Goal: Obtain resource: Download file/media

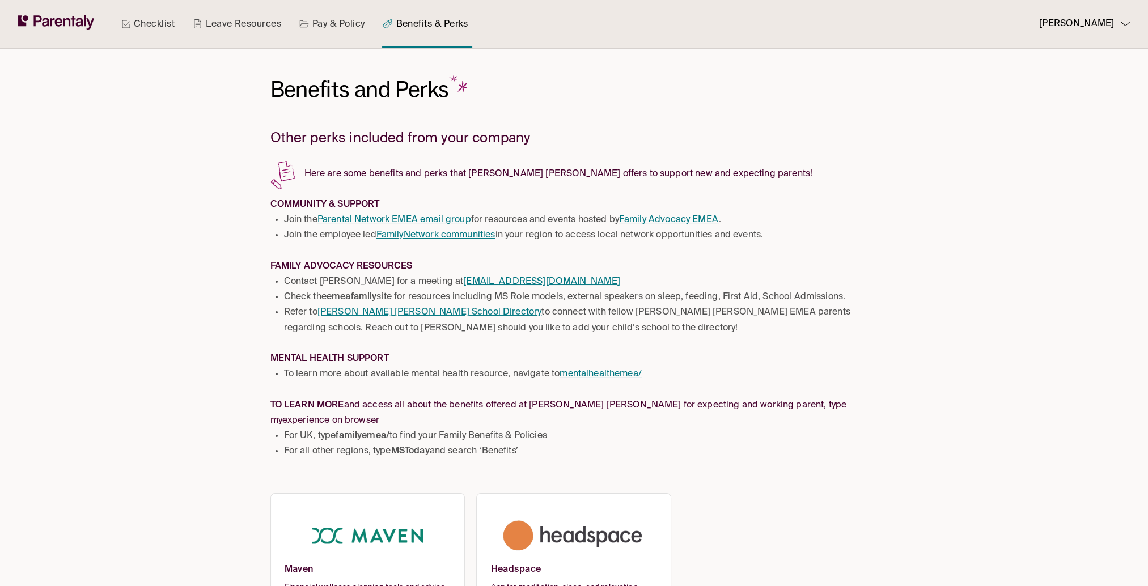
click at [217, 20] on link "Leave Resources" at bounding box center [236, 24] width 93 height 48
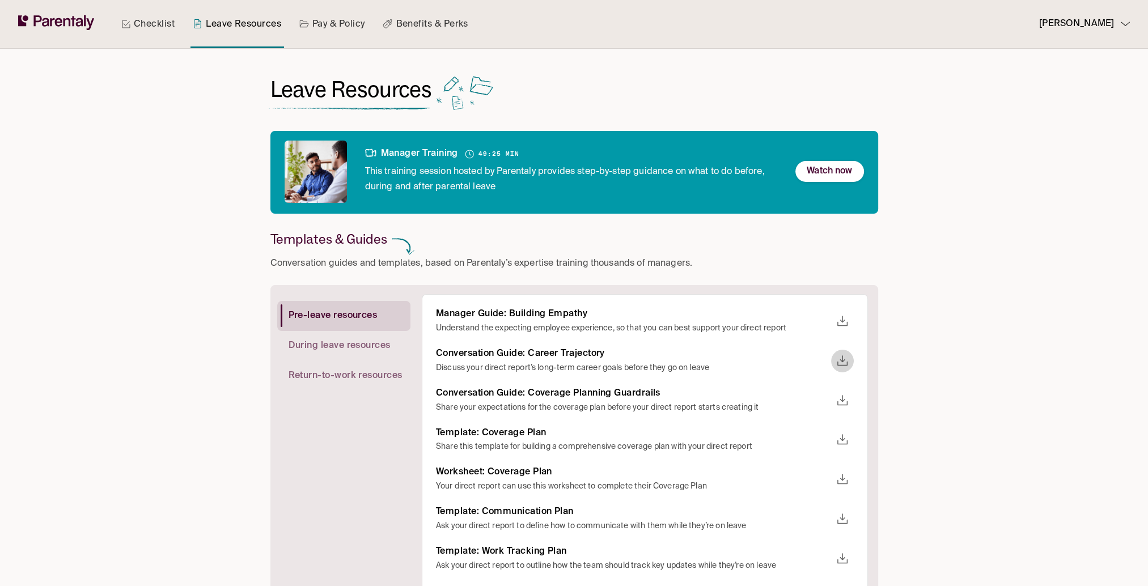
click at [843, 357] on icon "download" at bounding box center [842, 361] width 14 height 14
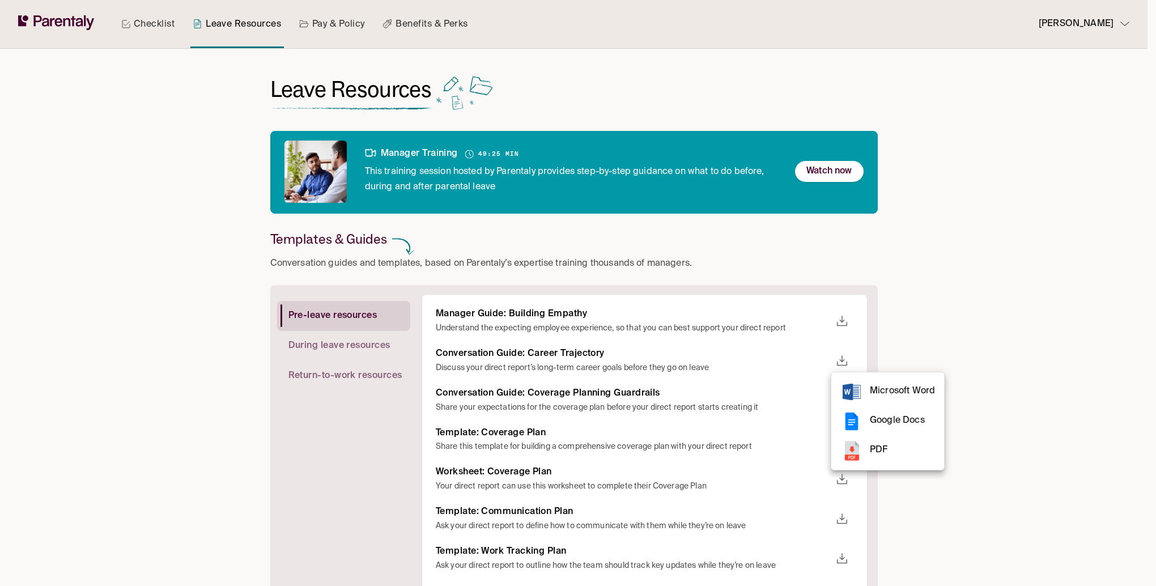
click at [892, 459] on li "PDF" at bounding box center [887, 450] width 113 height 29
click at [609, 389] on div at bounding box center [578, 293] width 1156 height 586
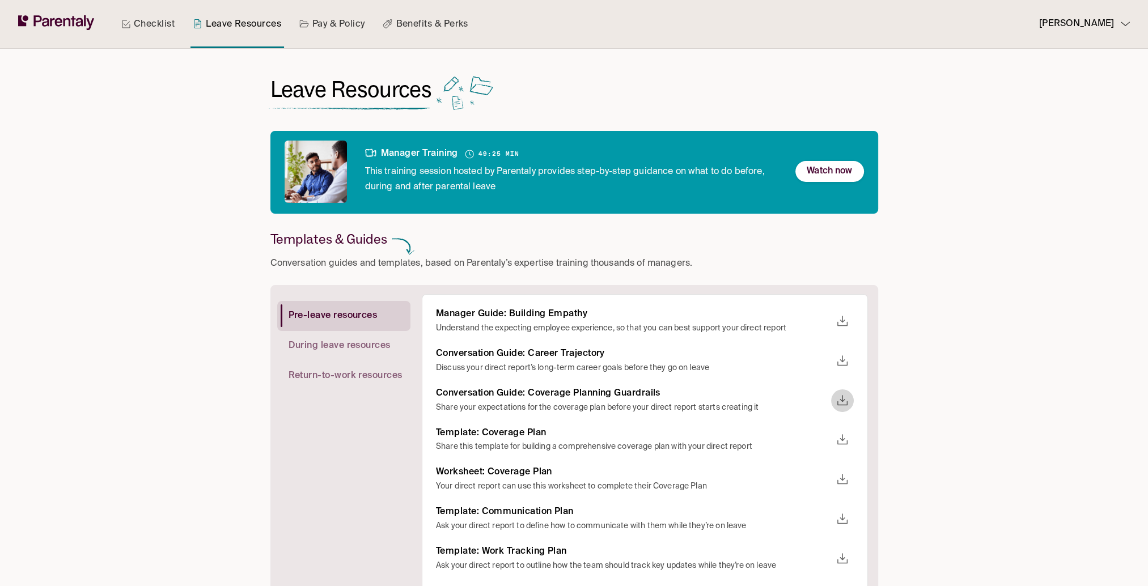
click at [839, 403] on icon "download" at bounding box center [842, 401] width 14 height 14
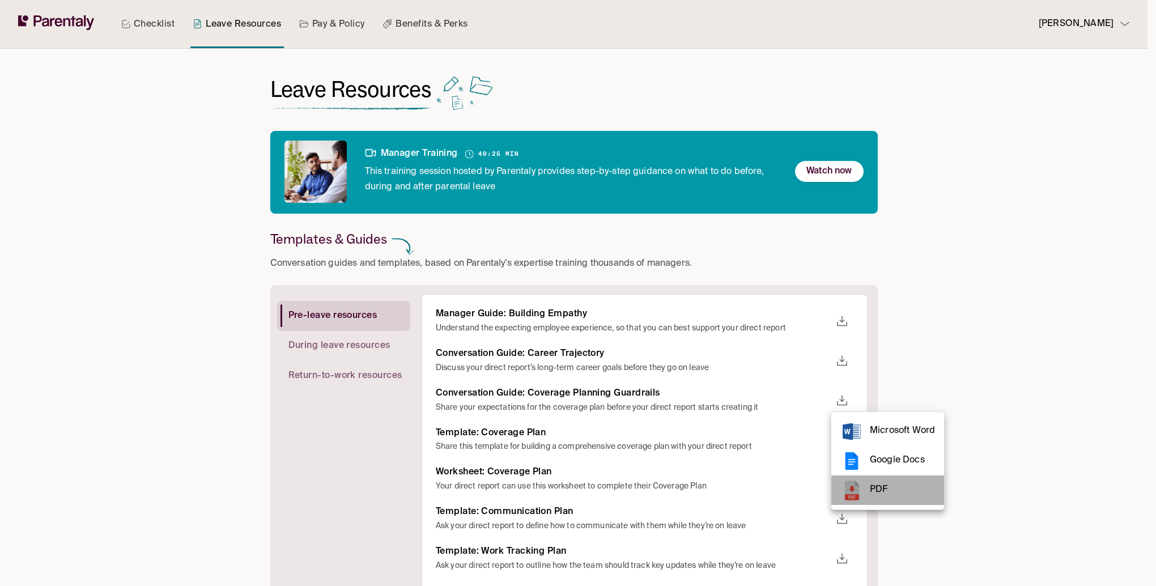
click at [892, 487] on span "PDF" at bounding box center [902, 489] width 65 height 15
click at [753, 440] on div at bounding box center [578, 293] width 1156 height 586
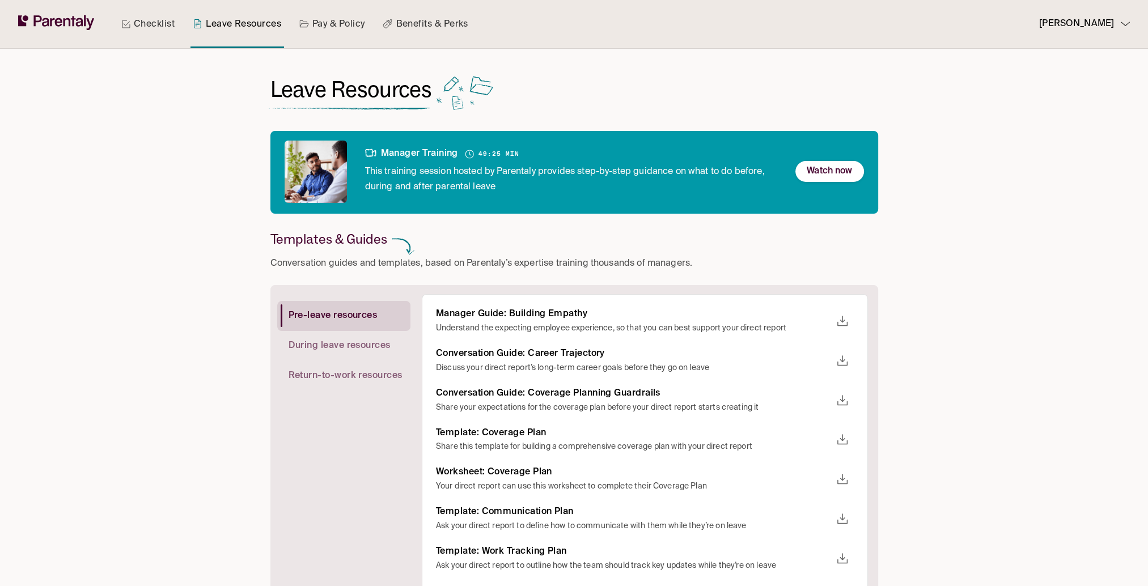
click at [843, 438] on icon "download" at bounding box center [842, 440] width 14 height 14
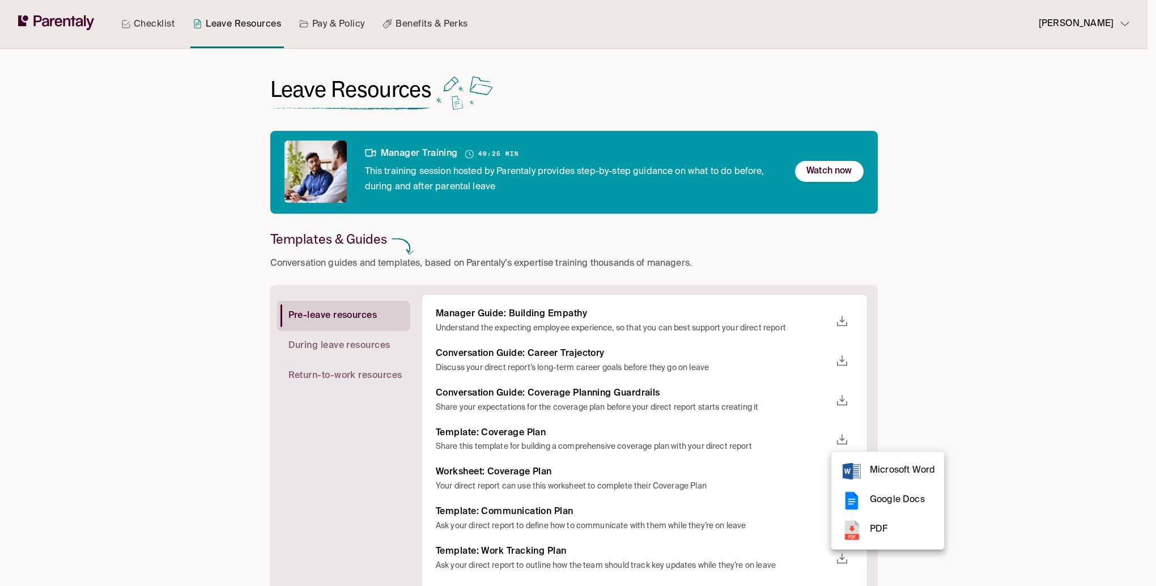
click at [884, 528] on span "PDF" at bounding box center [902, 529] width 65 height 15
click at [769, 489] on div at bounding box center [578, 293] width 1156 height 586
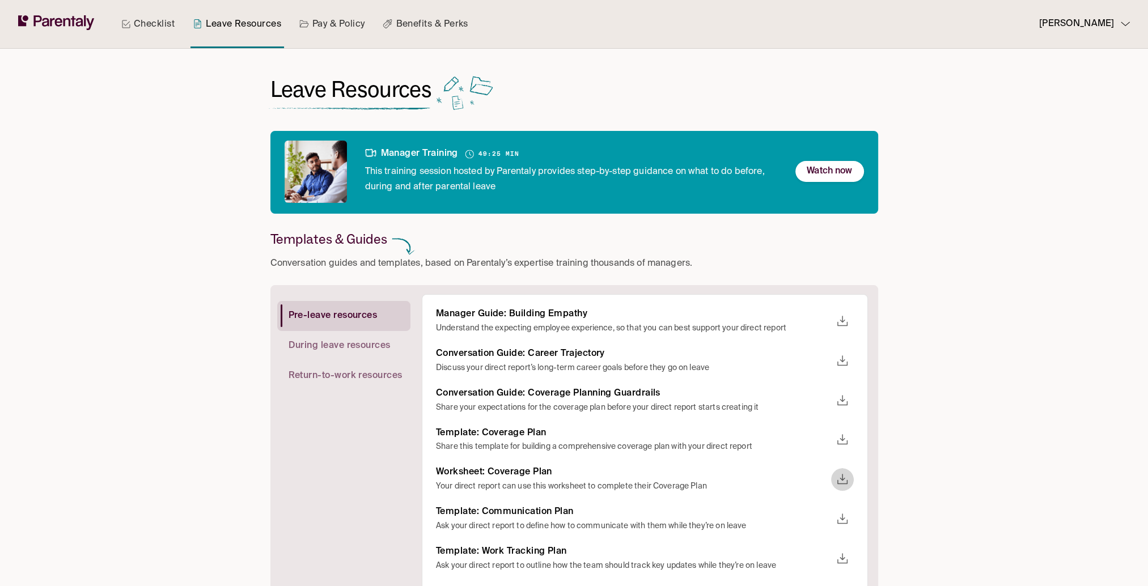
click at [845, 478] on icon "download" at bounding box center [842, 480] width 14 height 14
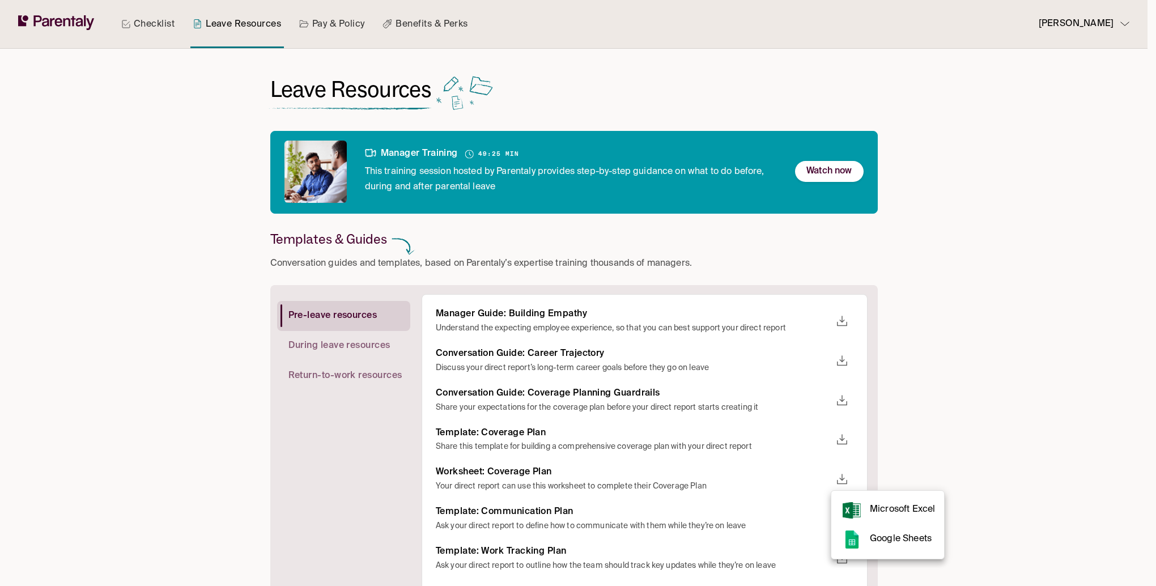
click at [617, 518] on div at bounding box center [578, 293] width 1156 height 586
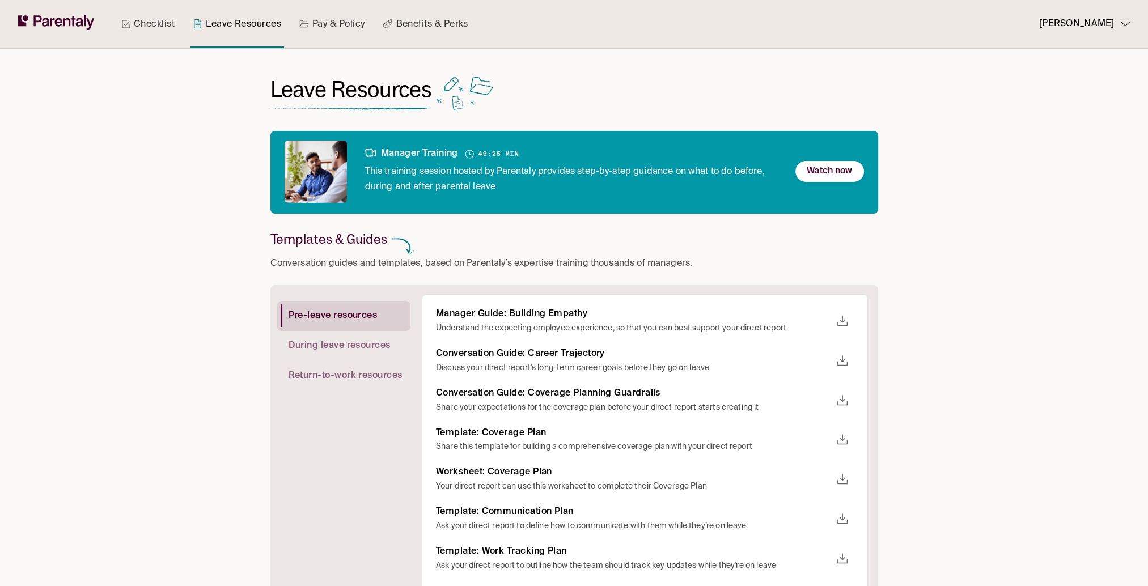
click at [844, 519] on icon "download" at bounding box center [842, 519] width 14 height 14
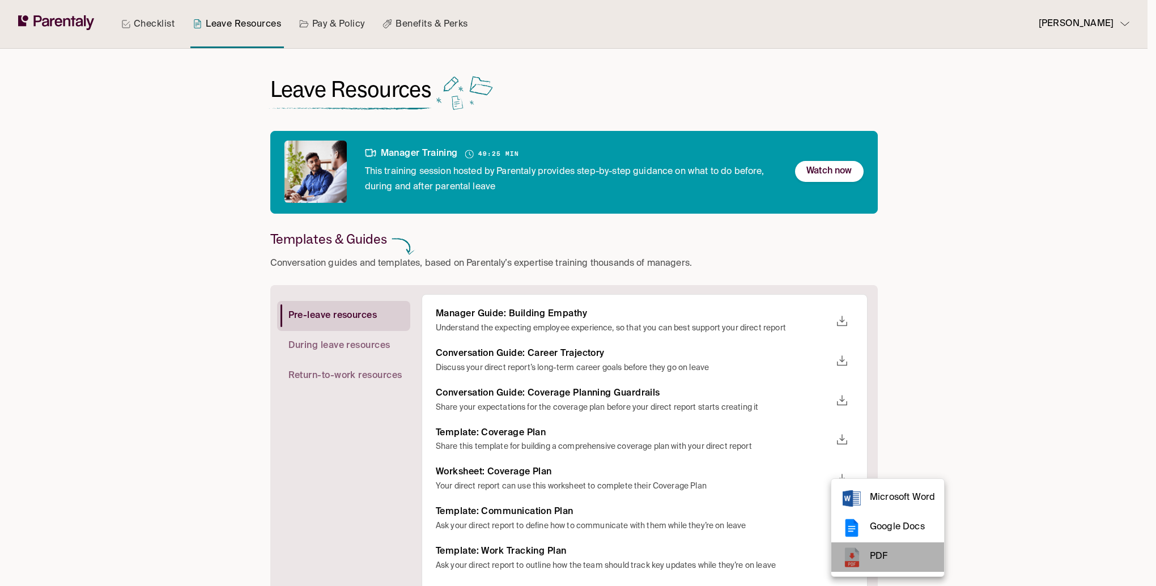
click at [873, 552] on span "PDF" at bounding box center [902, 556] width 65 height 15
click at [612, 561] on div at bounding box center [578, 293] width 1156 height 586
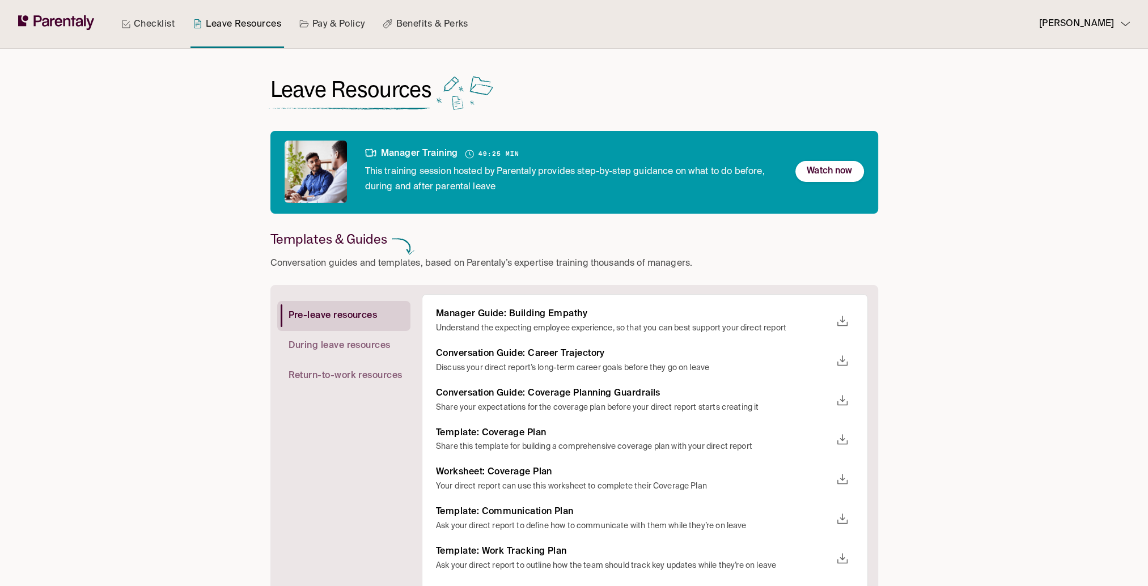
click at [844, 557] on icon "download" at bounding box center [842, 559] width 14 height 14
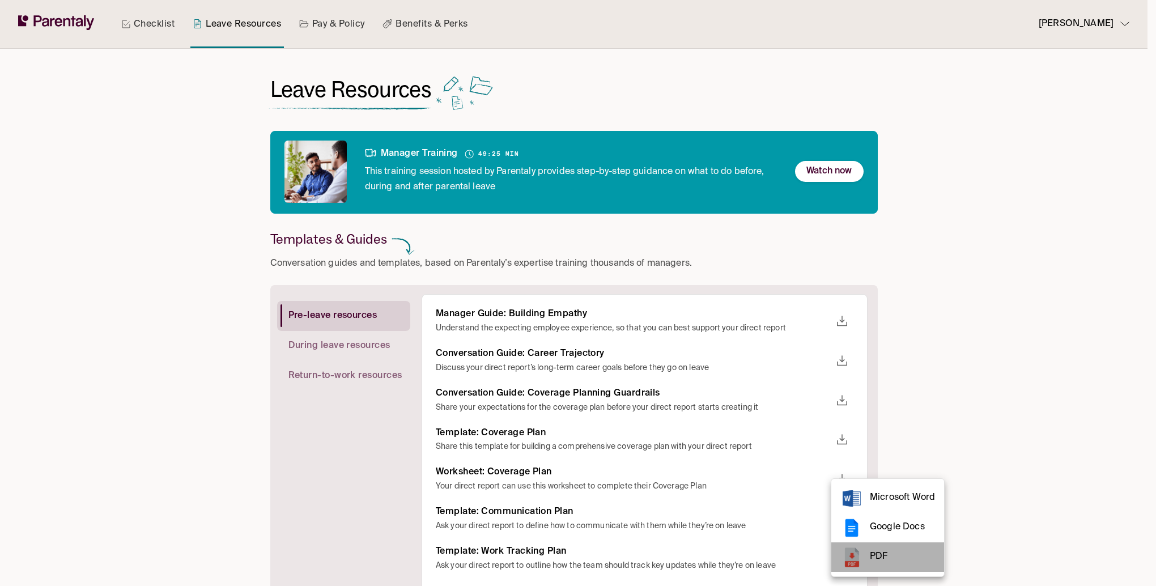
click at [879, 550] on span "PDF" at bounding box center [902, 556] width 65 height 15
click at [360, 343] on div at bounding box center [578, 293] width 1156 height 586
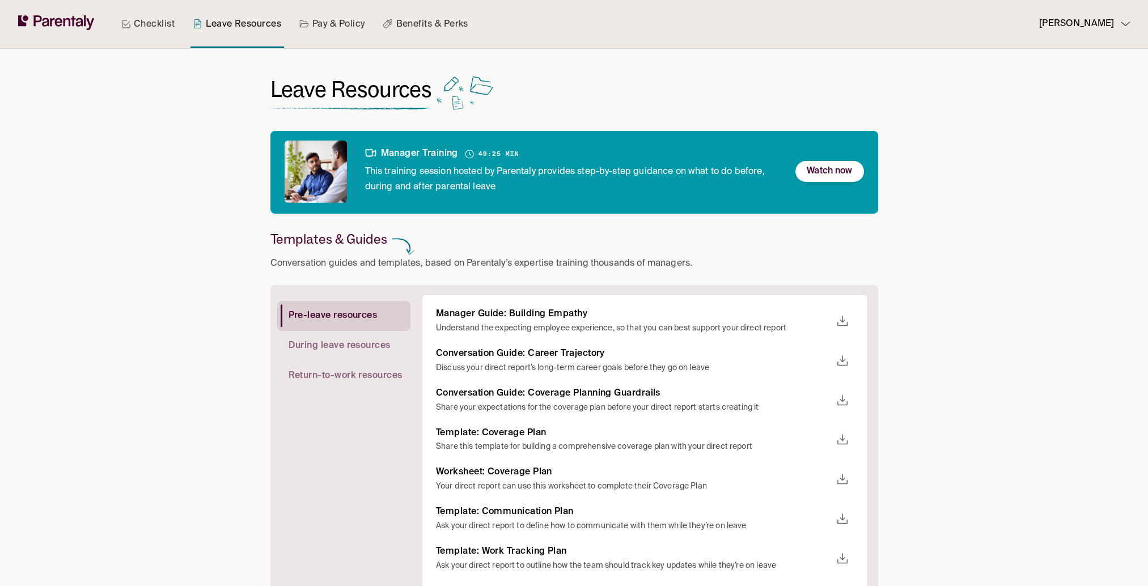
click at [353, 346] on span "During leave resources" at bounding box center [340, 346] width 102 height 12
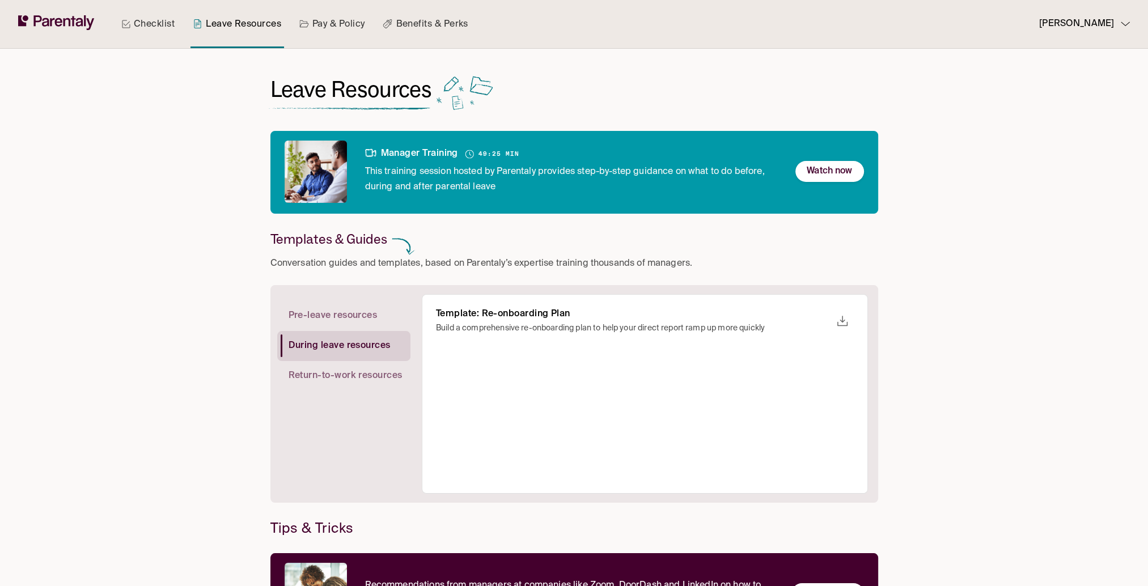
click at [841, 322] on icon "download" at bounding box center [842, 322] width 14 height 14
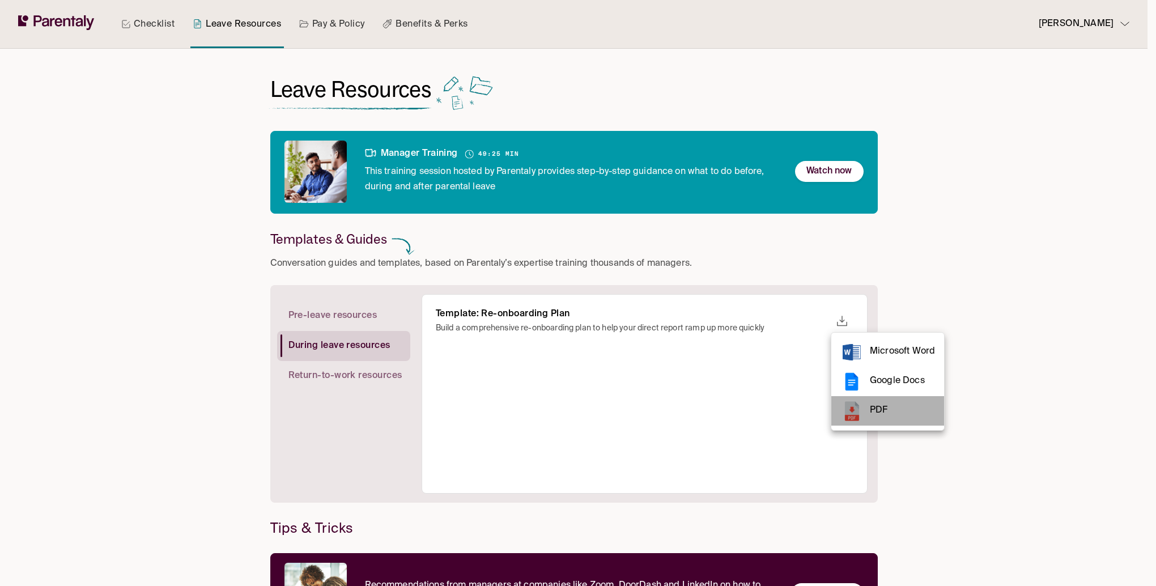
click at [876, 414] on span "PDF" at bounding box center [902, 410] width 65 height 15
click at [323, 369] on div at bounding box center [578, 293] width 1156 height 586
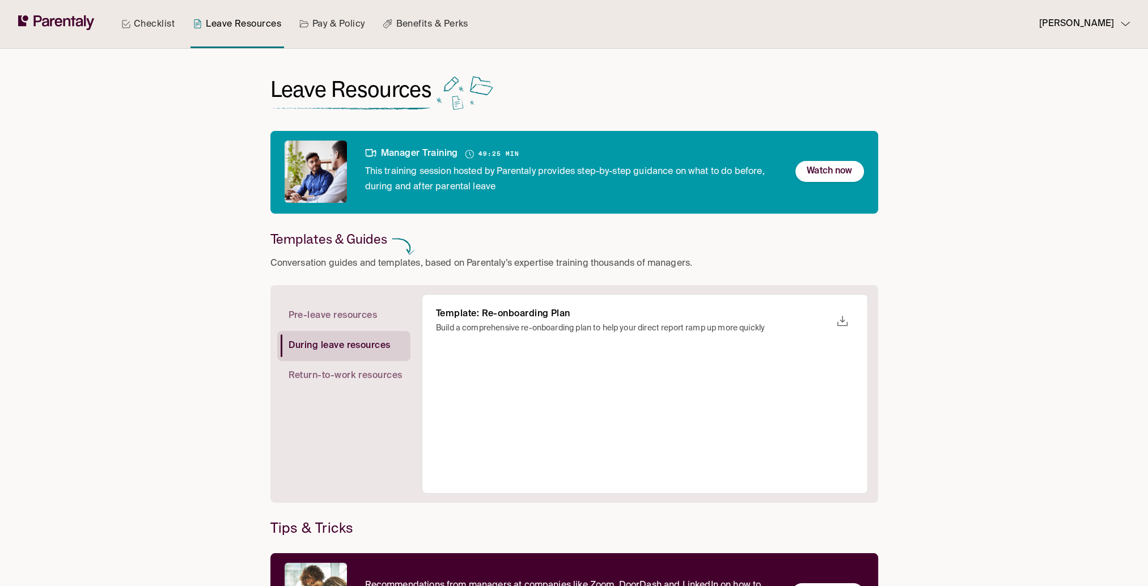
click at [335, 373] on span "Return-to-work resources" at bounding box center [346, 376] width 114 height 12
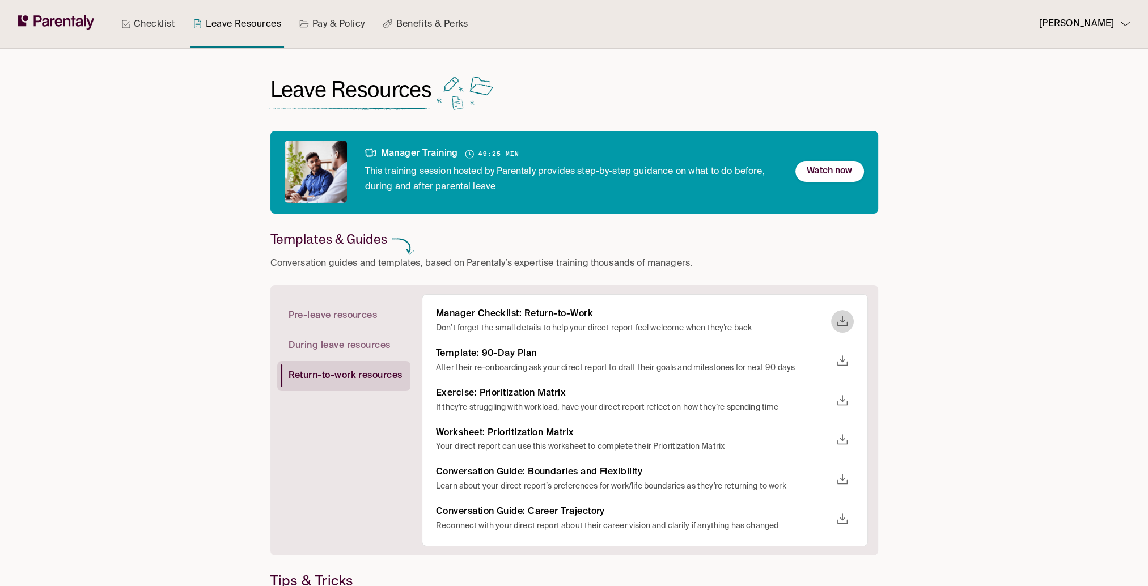
click at [843, 323] on icon "download" at bounding box center [842, 322] width 14 height 14
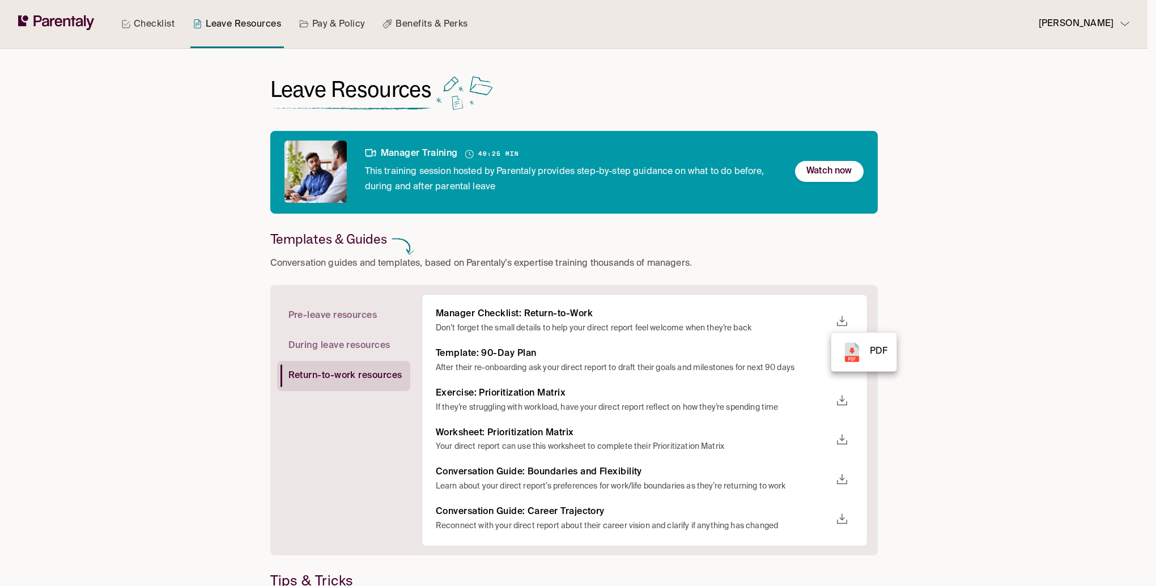
click at [859, 354] on rect at bounding box center [852, 352] width 16 height 20
click at [521, 353] on div at bounding box center [578, 293] width 1156 height 586
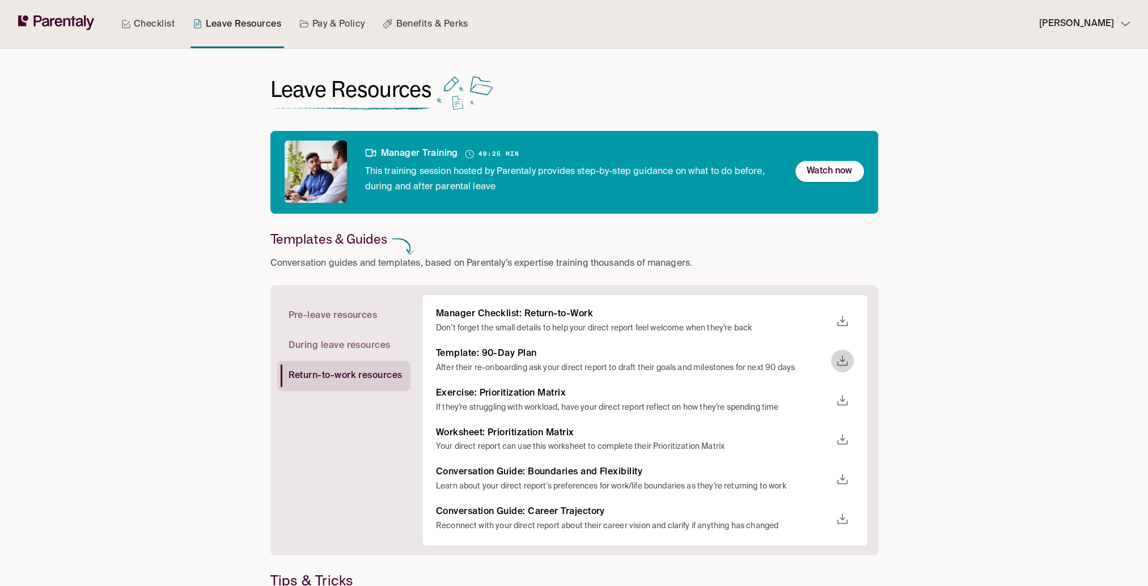
click at [845, 361] on icon "download" at bounding box center [842, 361] width 14 height 14
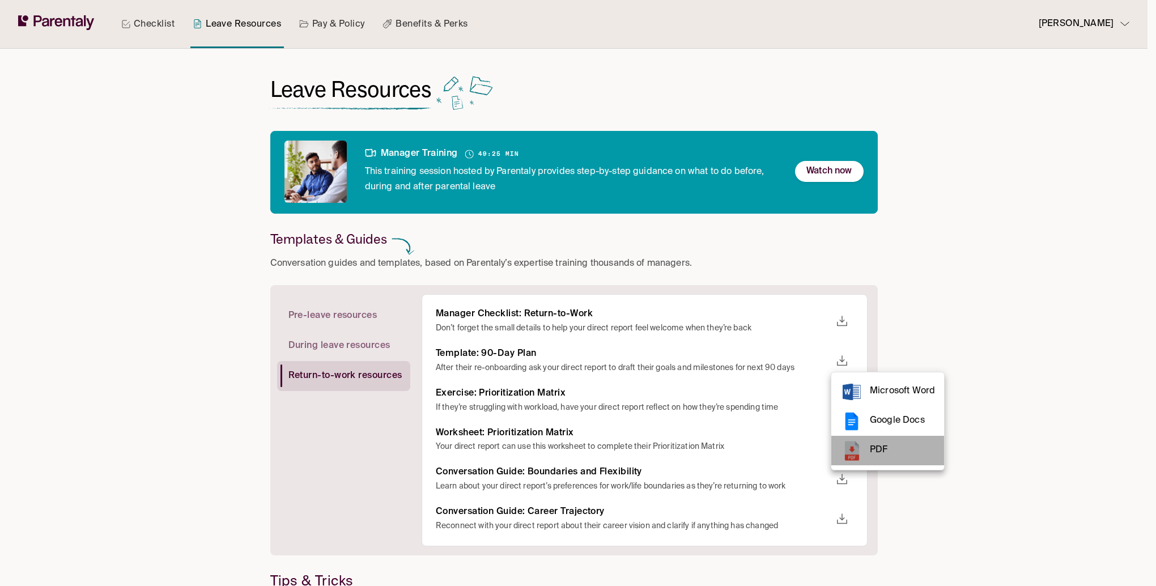
click at [880, 452] on span "PDF" at bounding box center [902, 450] width 65 height 15
click at [531, 389] on div at bounding box center [578, 293] width 1156 height 586
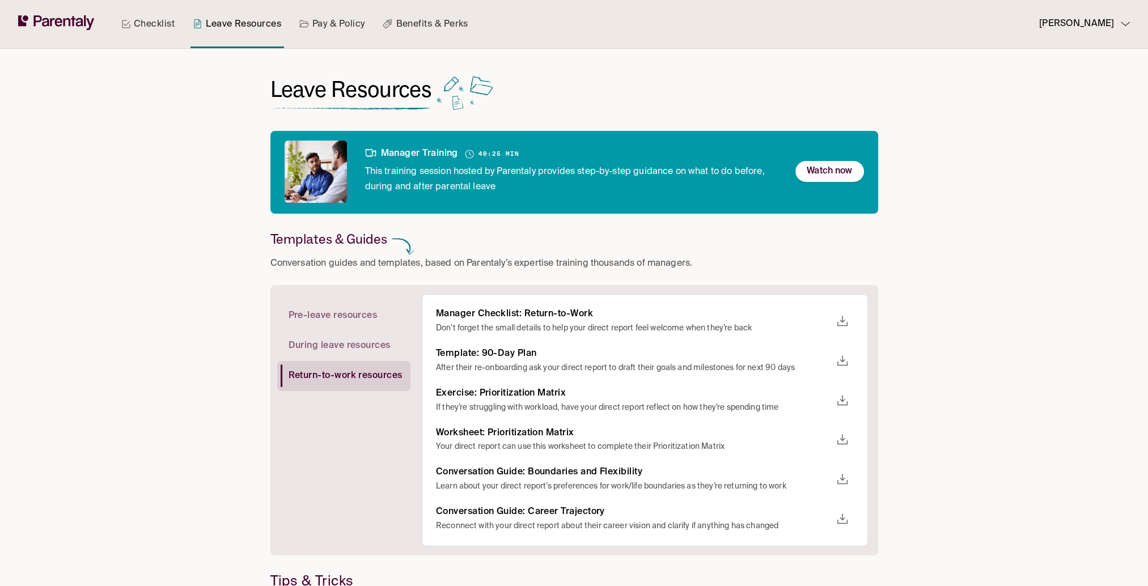
click at [843, 402] on icon "download" at bounding box center [842, 401] width 14 height 14
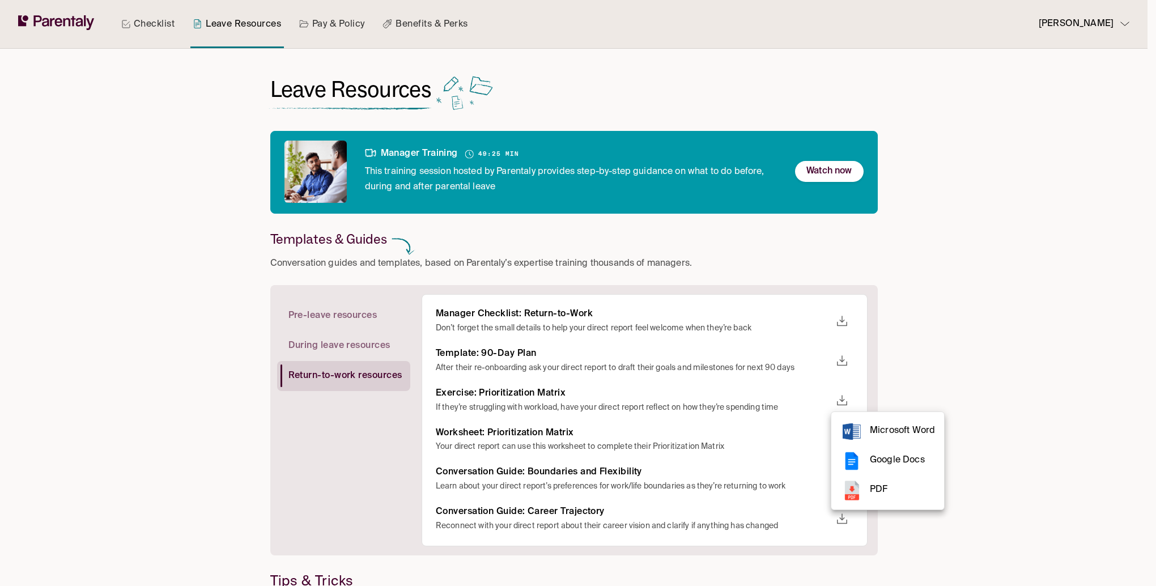
click at [877, 486] on span "PDF" at bounding box center [902, 489] width 65 height 15
click at [870, 484] on span "PDF" at bounding box center [902, 489] width 65 height 15
click at [698, 448] on div at bounding box center [578, 293] width 1156 height 586
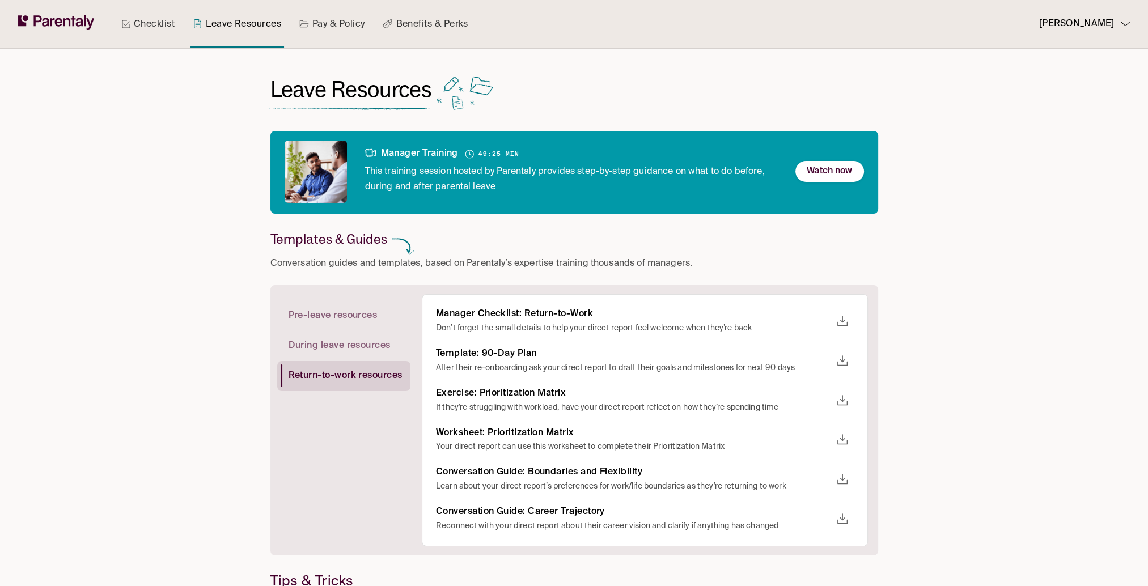
click at [843, 440] on icon "download" at bounding box center [842, 440] width 14 height 14
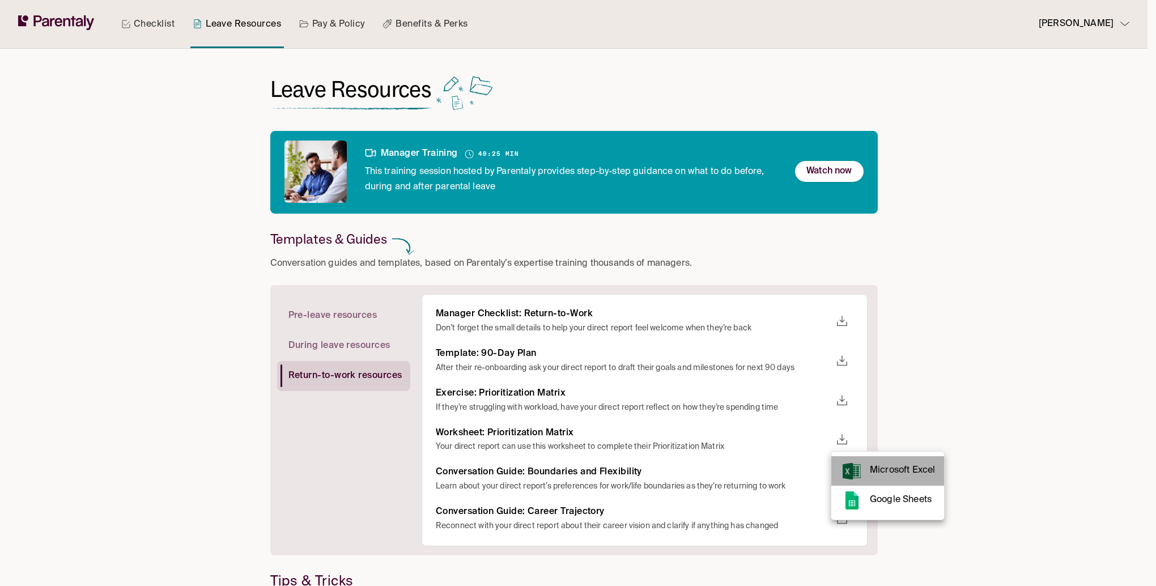
click at [888, 480] on li "Microsoft Excel" at bounding box center [887, 470] width 113 height 29
click at [645, 475] on div at bounding box center [578, 293] width 1156 height 586
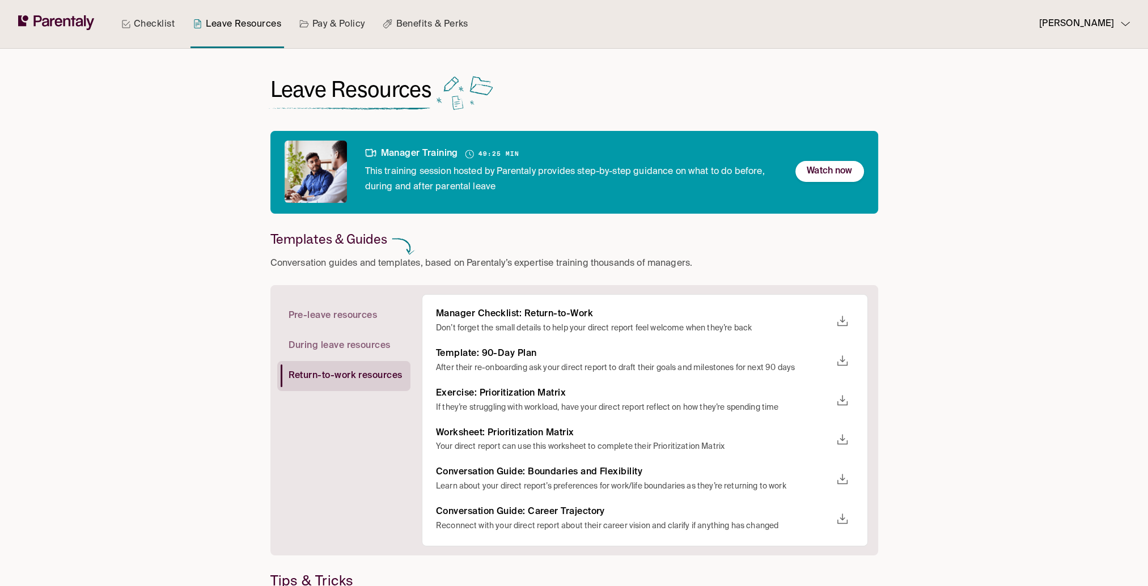
click at [846, 482] on icon "download" at bounding box center [842, 480] width 14 height 14
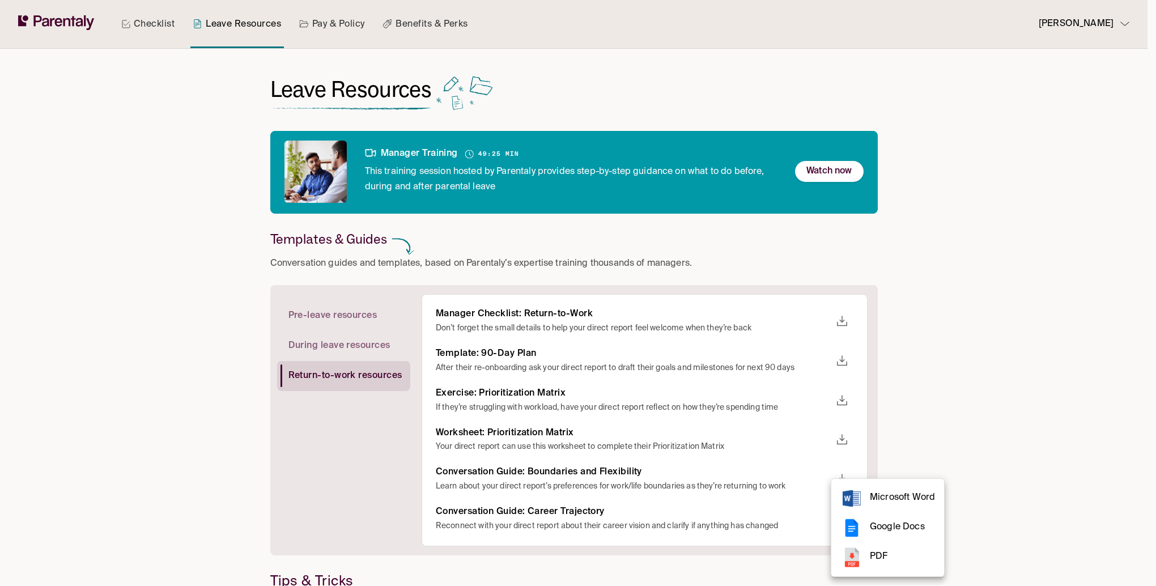
click at [891, 553] on span "PDF" at bounding box center [902, 556] width 65 height 15
click at [795, 530] on div at bounding box center [578, 293] width 1156 height 586
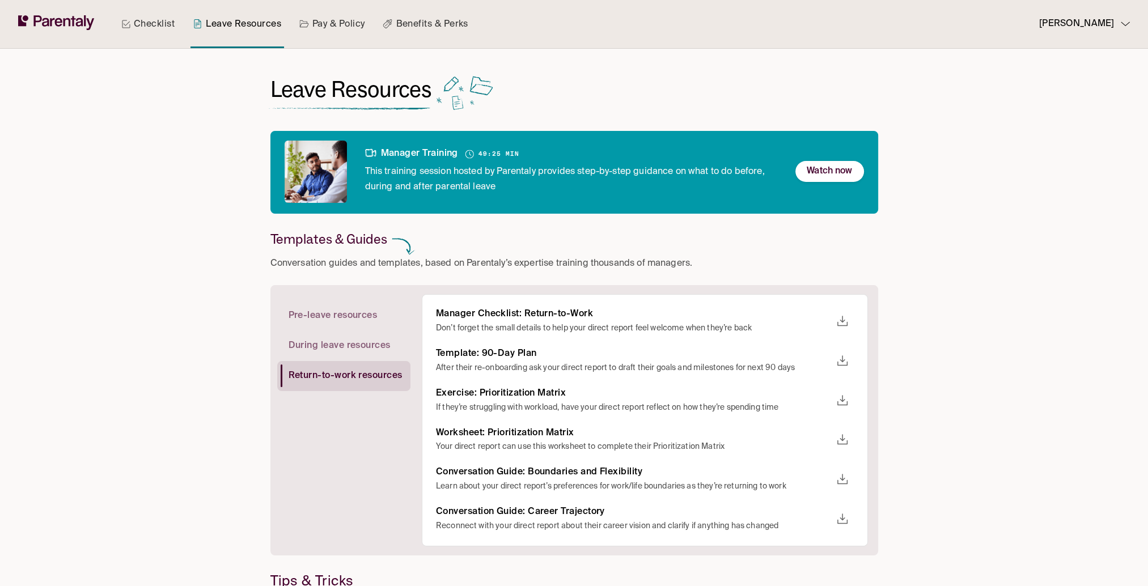
click at [841, 519] on icon "download" at bounding box center [842, 519] width 14 height 14
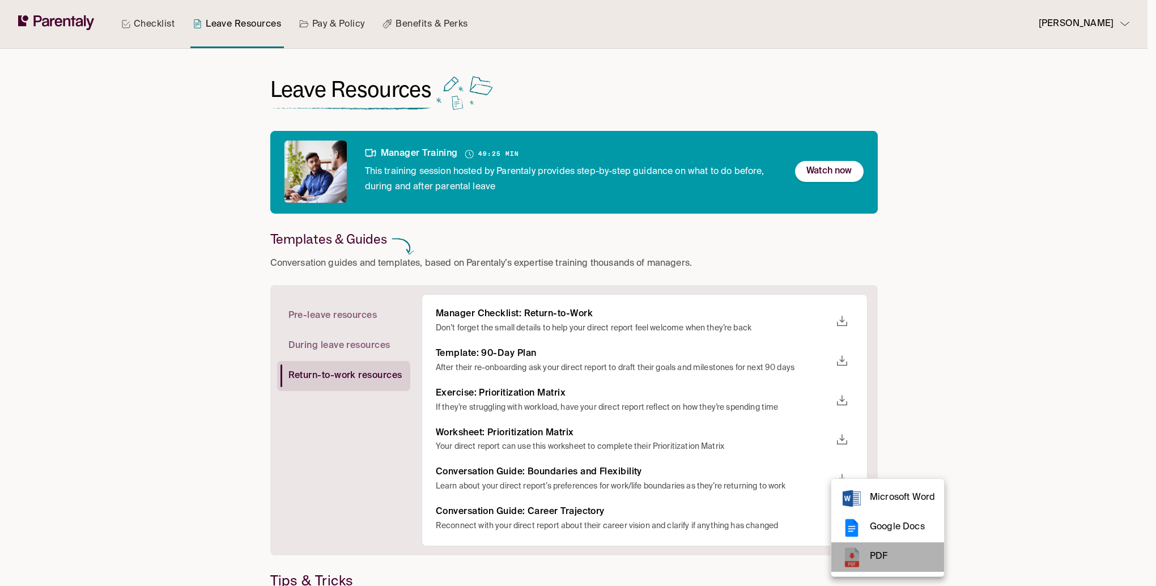
click at [858, 555] on rect at bounding box center [852, 558] width 16 height 20
click at [216, 500] on div at bounding box center [578, 293] width 1156 height 586
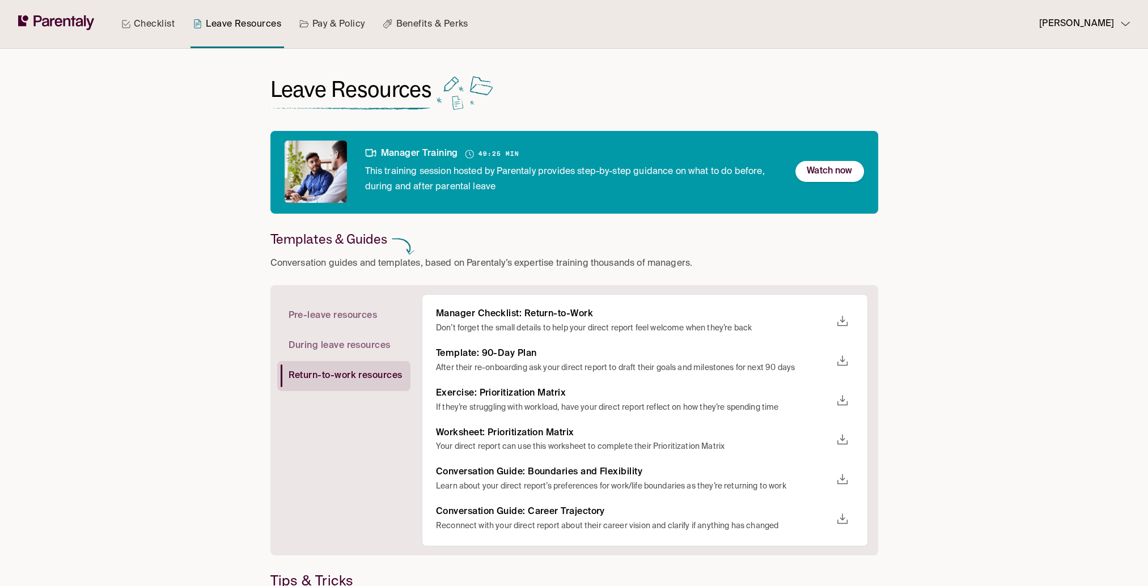
scroll to position [131, 0]
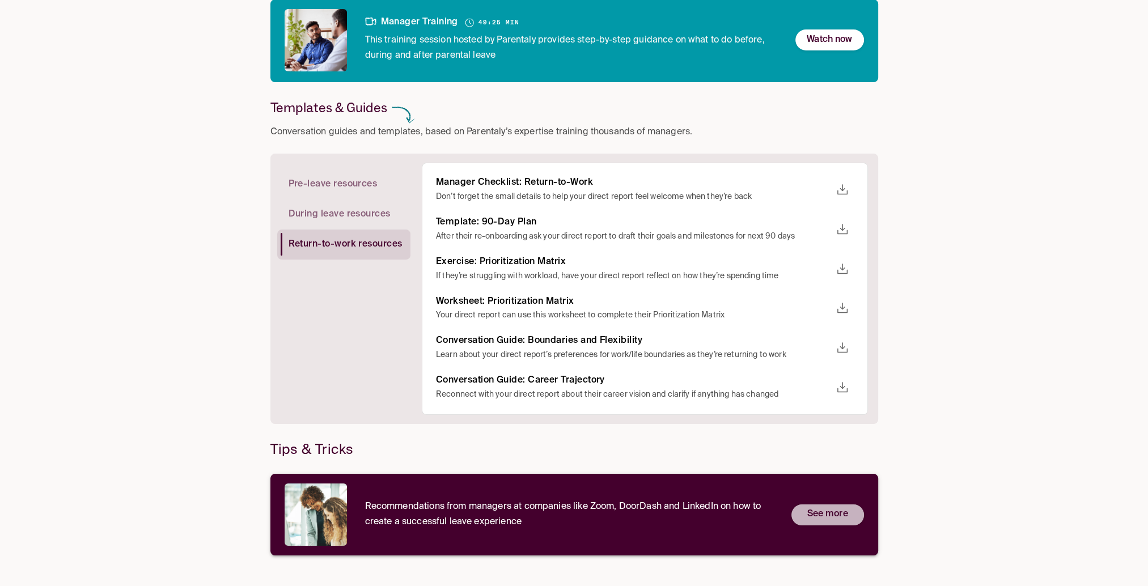
click at [826, 520] on p "See more" at bounding box center [827, 514] width 41 height 15
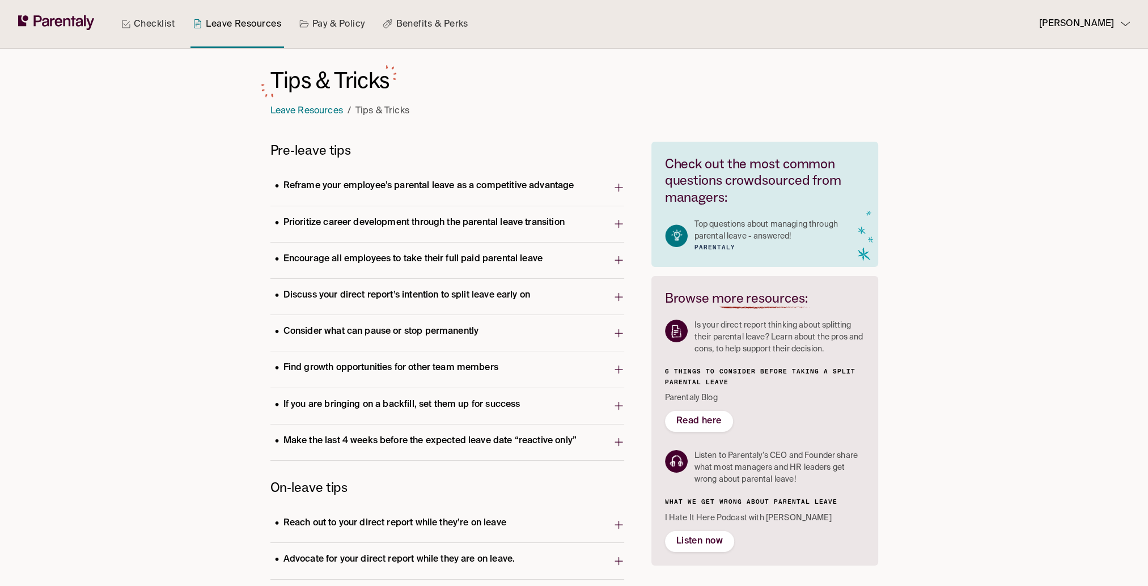
click at [393, 188] on p "Reframe your employee’s parental leave as a competitive advantage" at bounding box center [424, 186] width 308 height 15
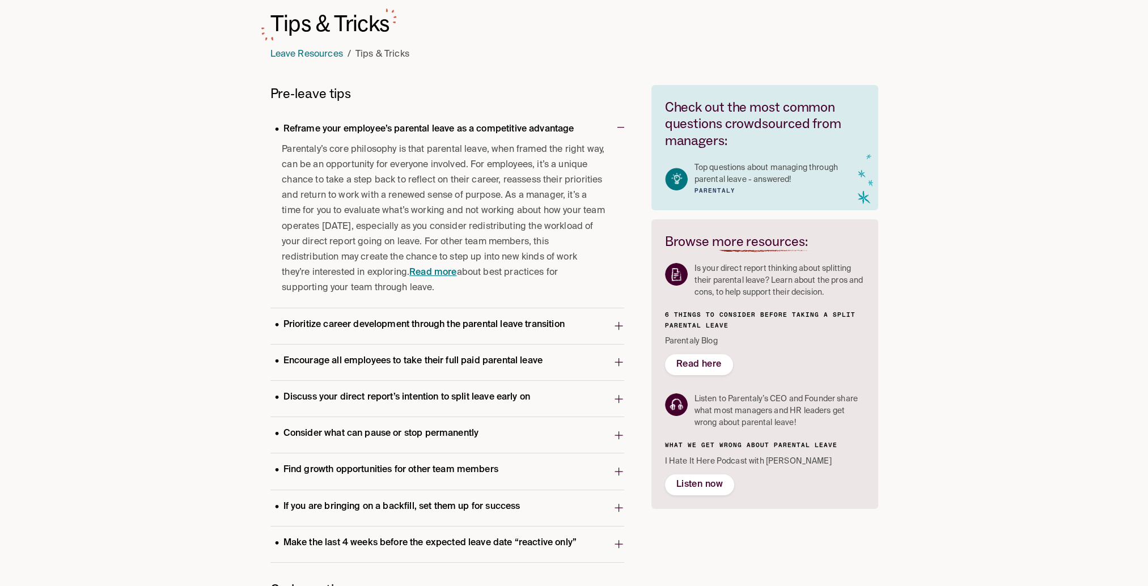
scroll to position [113, 0]
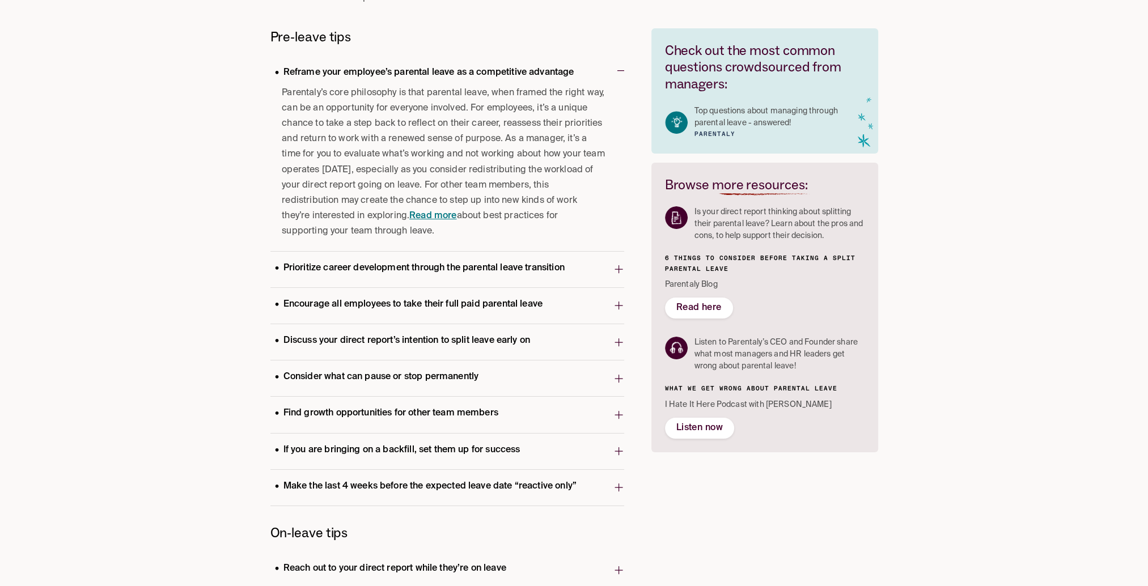
click at [384, 269] on p "Prioritize career development through the parental leave transition" at bounding box center [419, 268] width 299 height 15
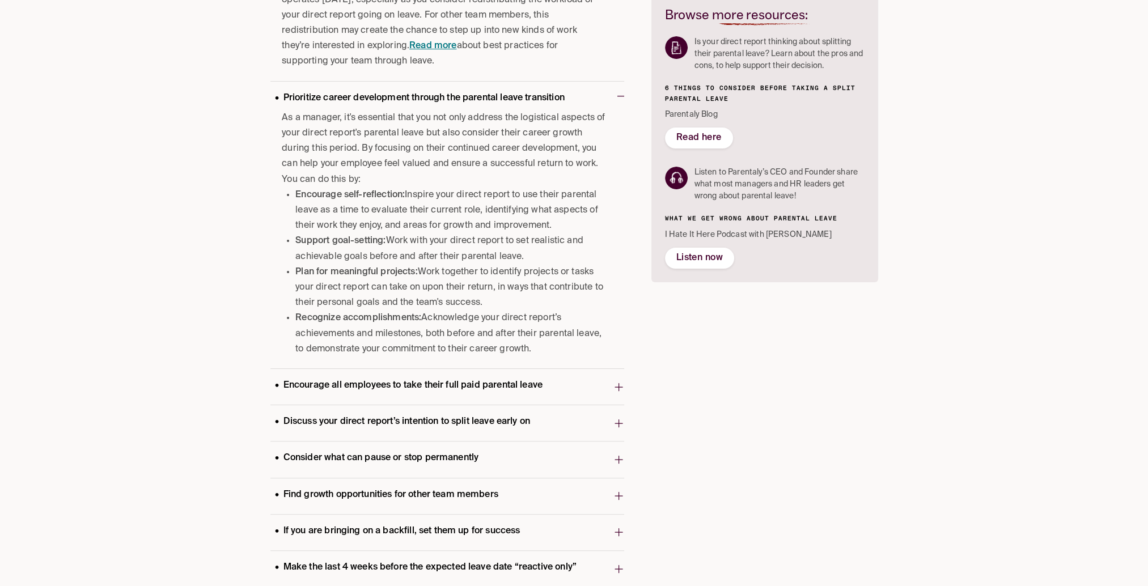
scroll to position [453, 0]
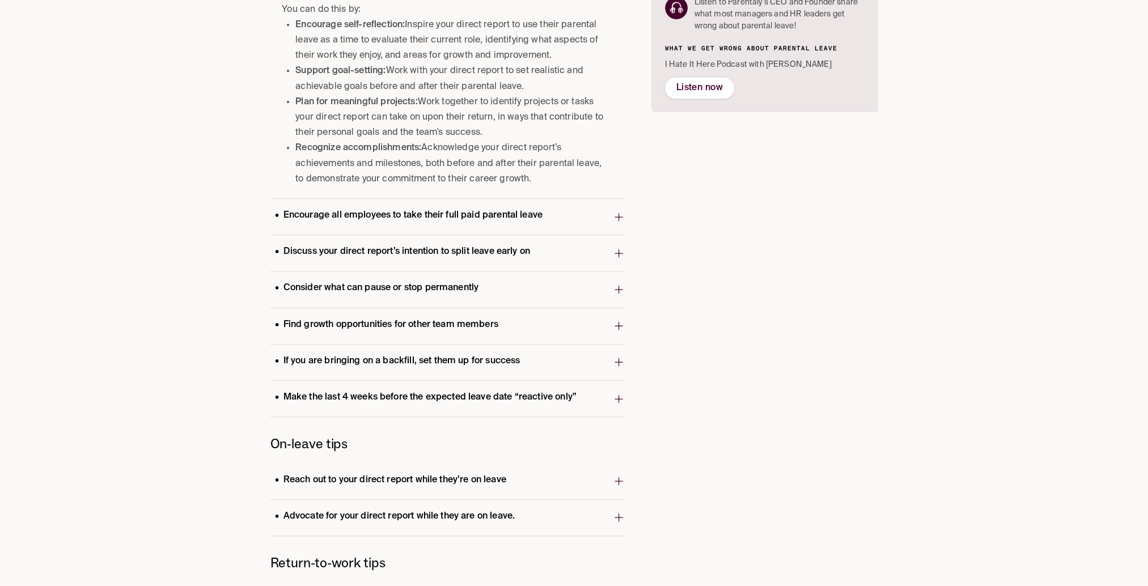
click at [434, 217] on p "Encourage all employees to take their full paid parental leave" at bounding box center [408, 215] width 277 height 15
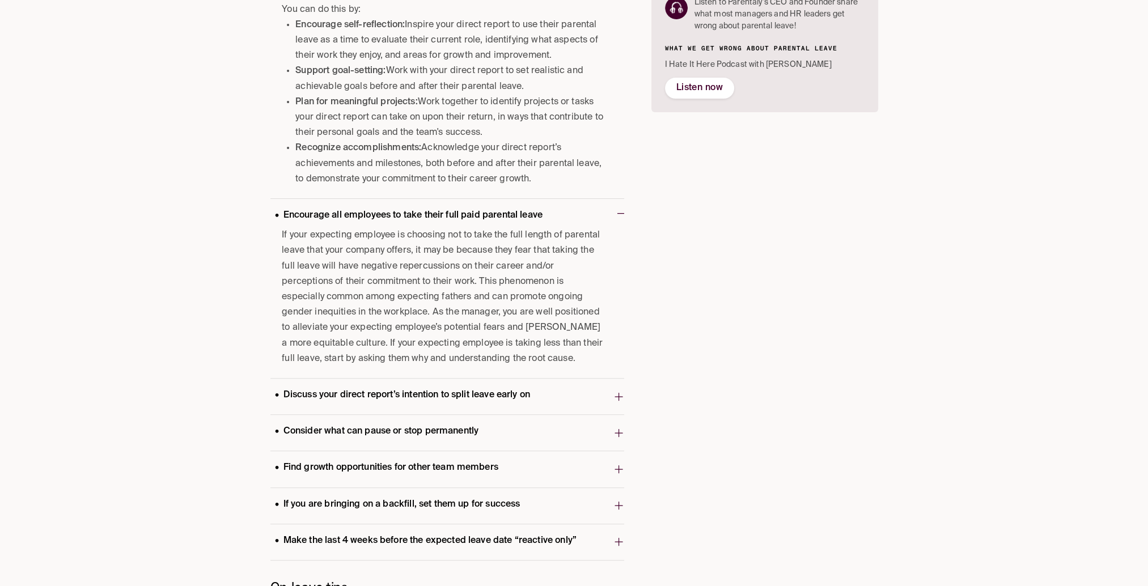
scroll to position [567, 0]
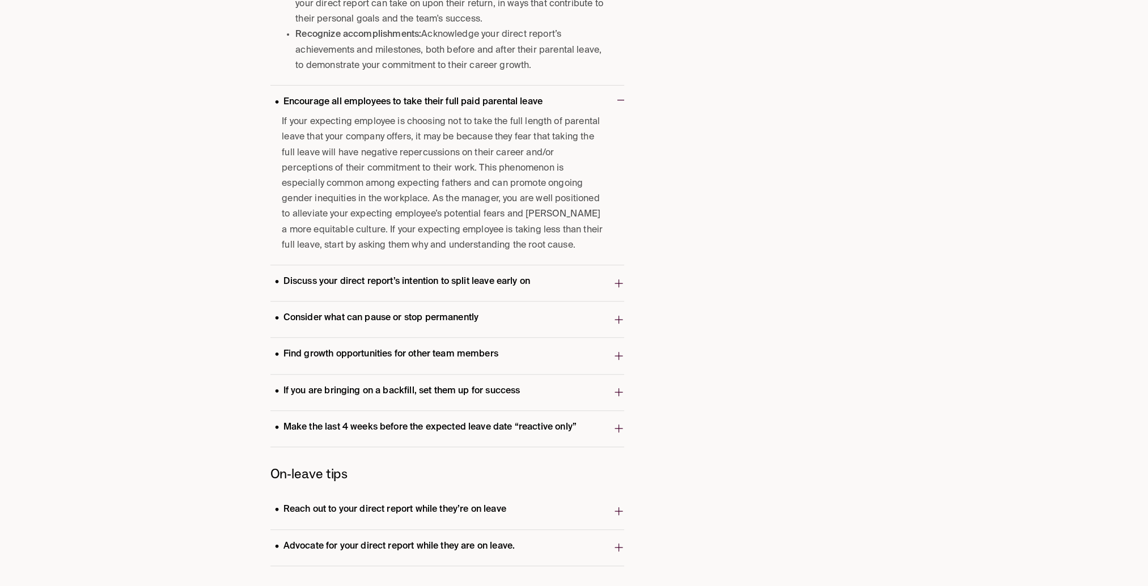
click at [434, 284] on p "Discuss your direct report’s intention to split leave early on" at bounding box center [402, 281] width 264 height 15
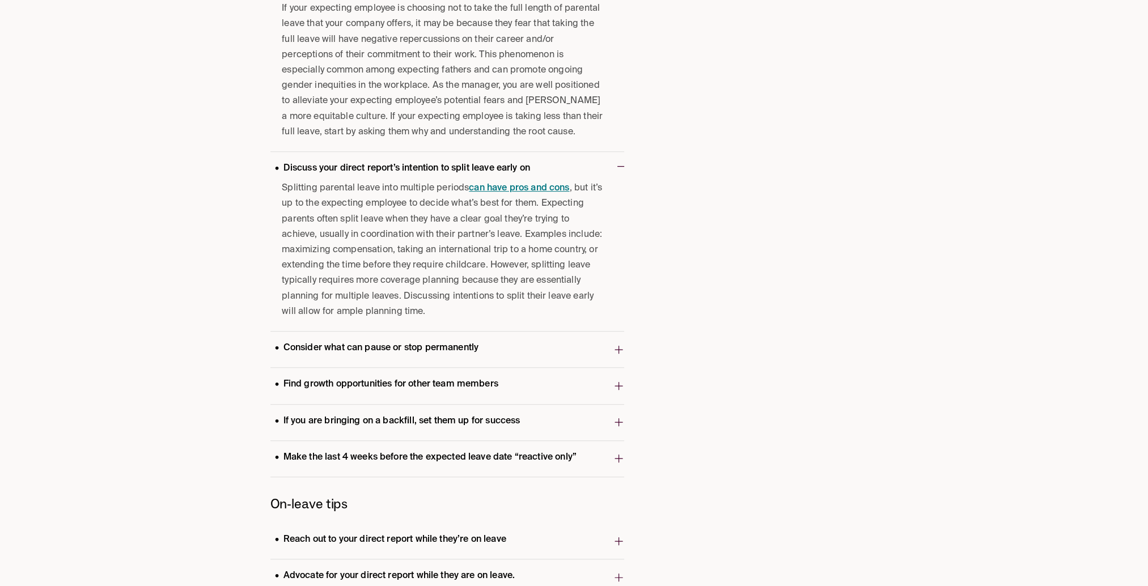
scroll to position [737, 0]
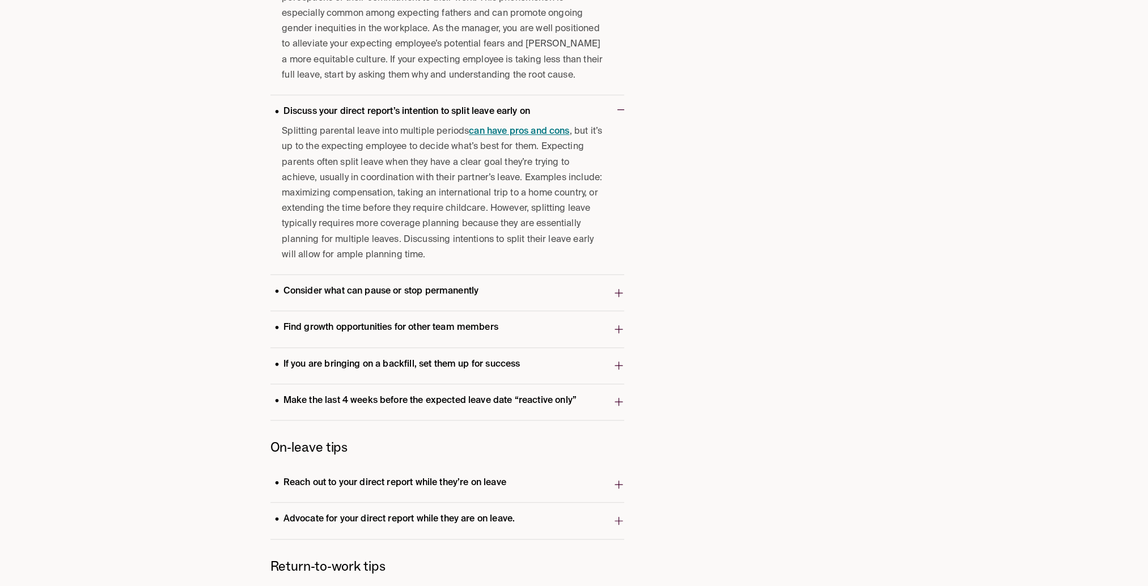
click at [411, 295] on p "Consider what can pause or stop permanently" at bounding box center [376, 291] width 213 height 15
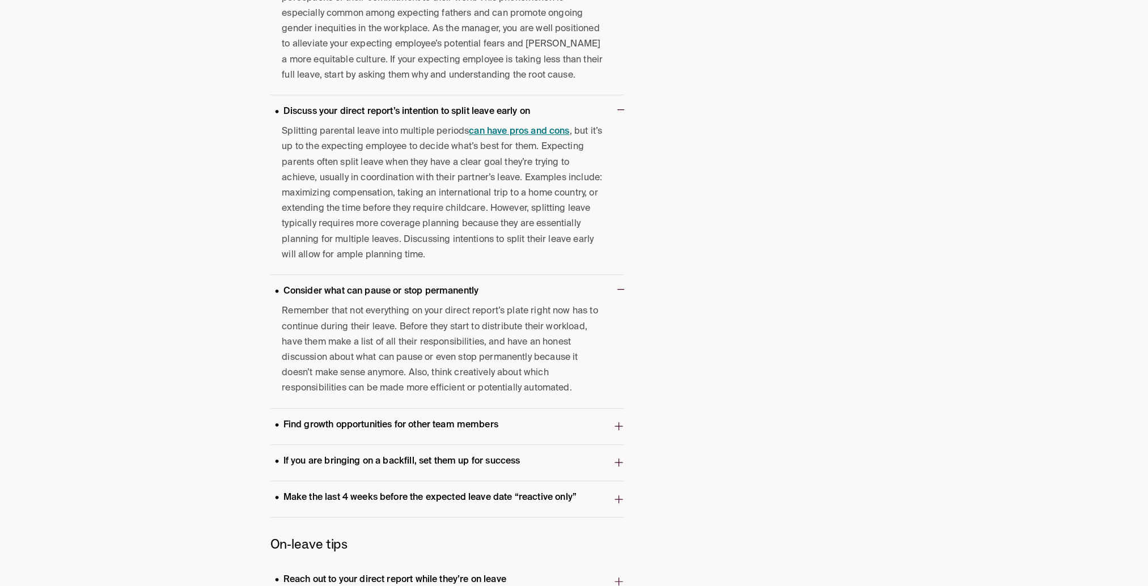
scroll to position [850, 0]
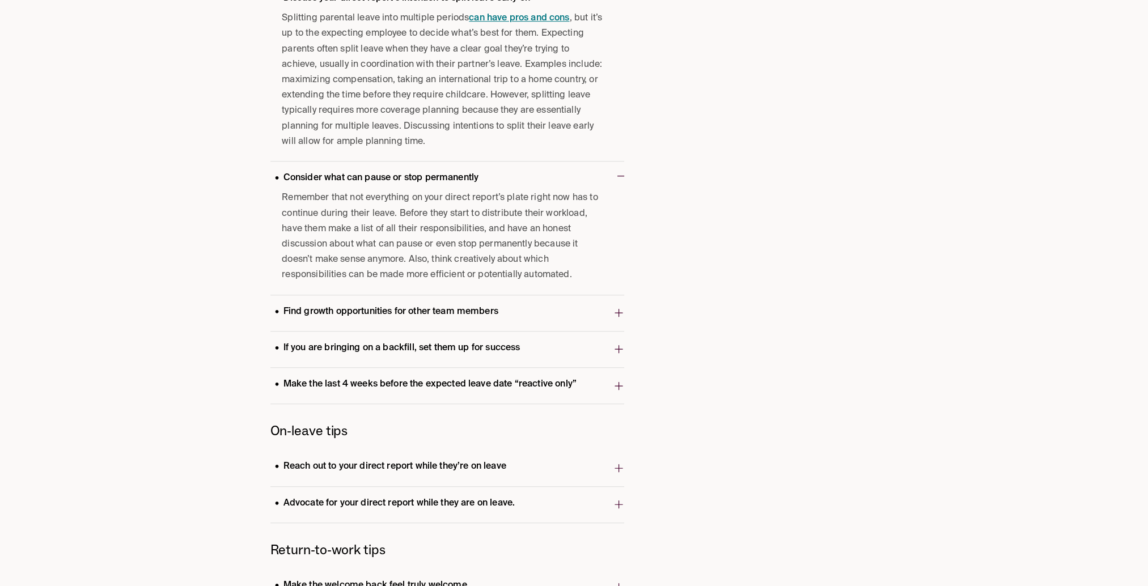
click at [410, 312] on p "Find growth opportunities for other team members" at bounding box center [386, 311] width 232 height 15
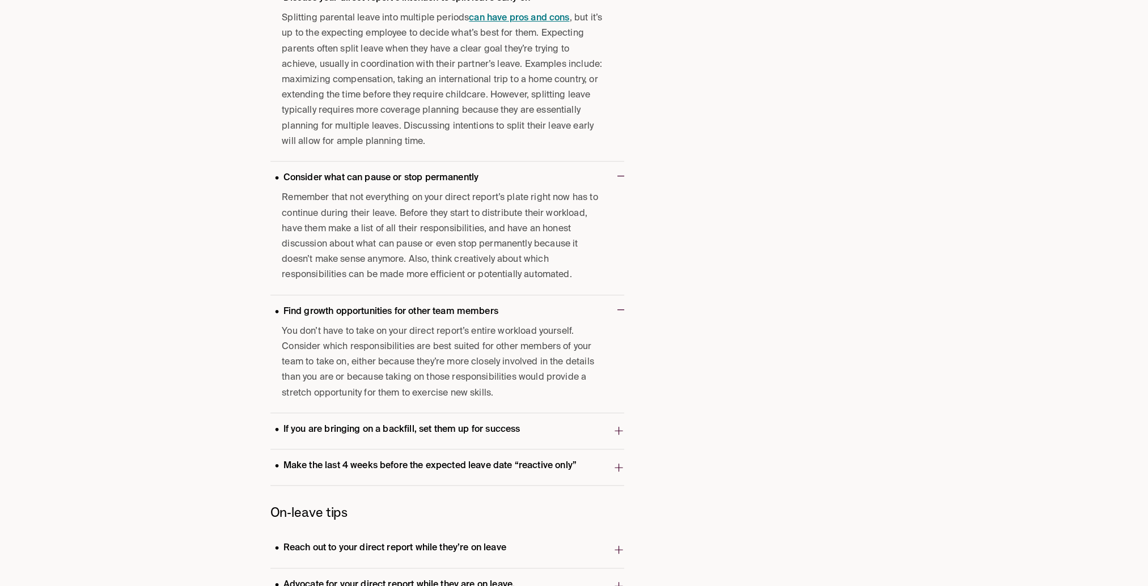
scroll to position [964, 0]
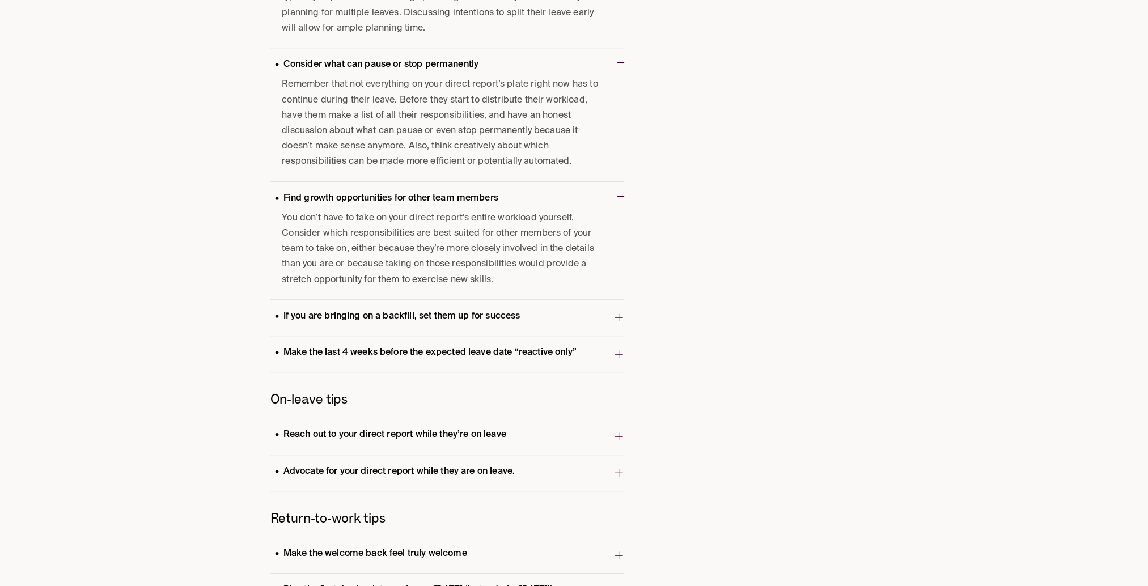
click at [410, 312] on p "If you are bringing on a backfill, set them up for success" at bounding box center [397, 316] width 254 height 15
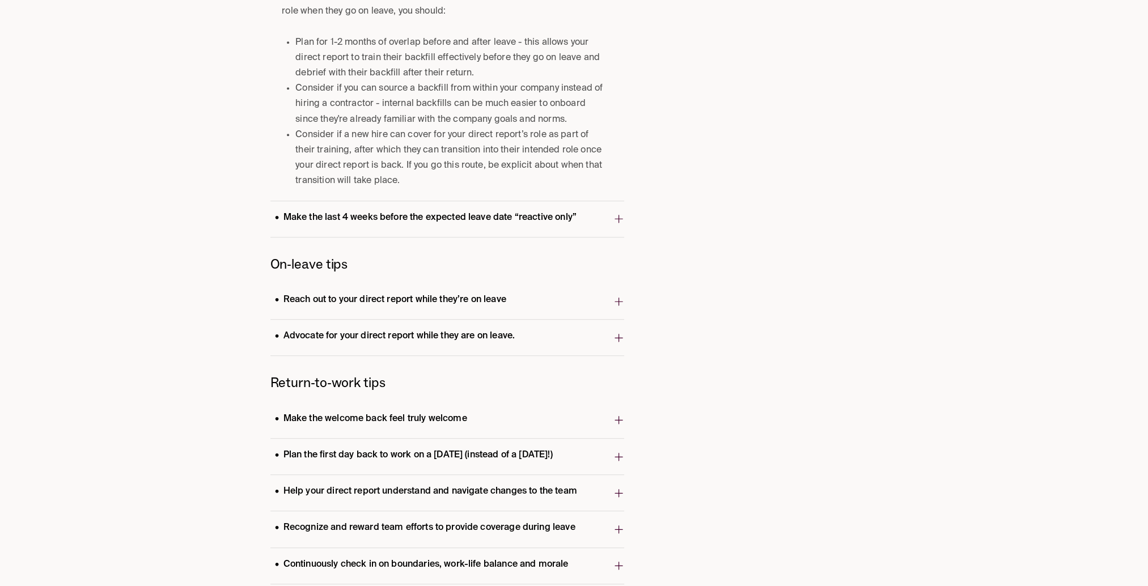
scroll to position [1383, 0]
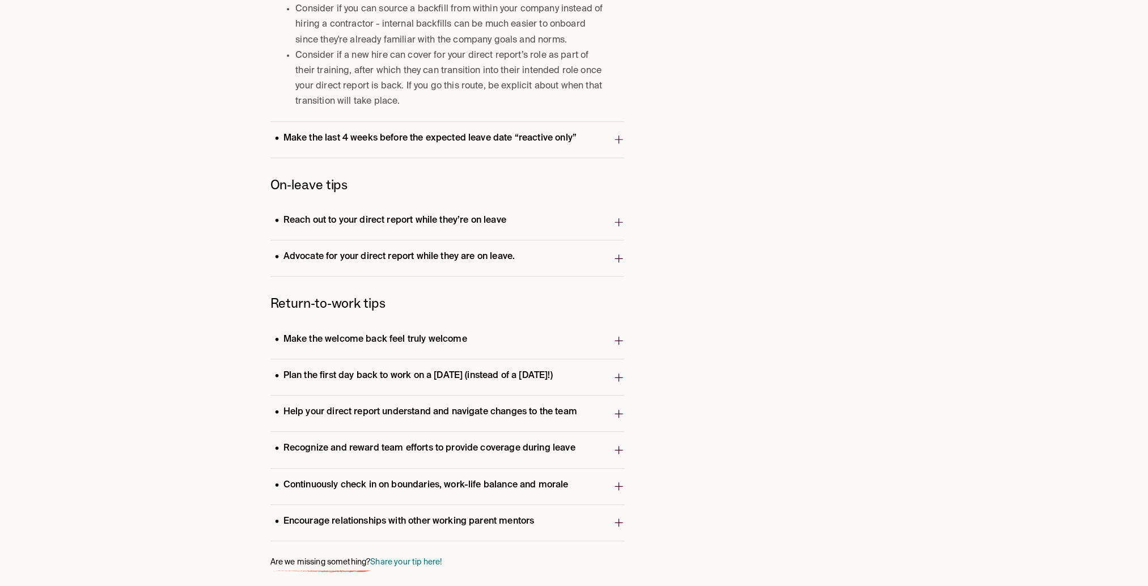
click at [392, 336] on p "Make the welcome back feel truly welcome" at bounding box center [370, 339] width 201 height 15
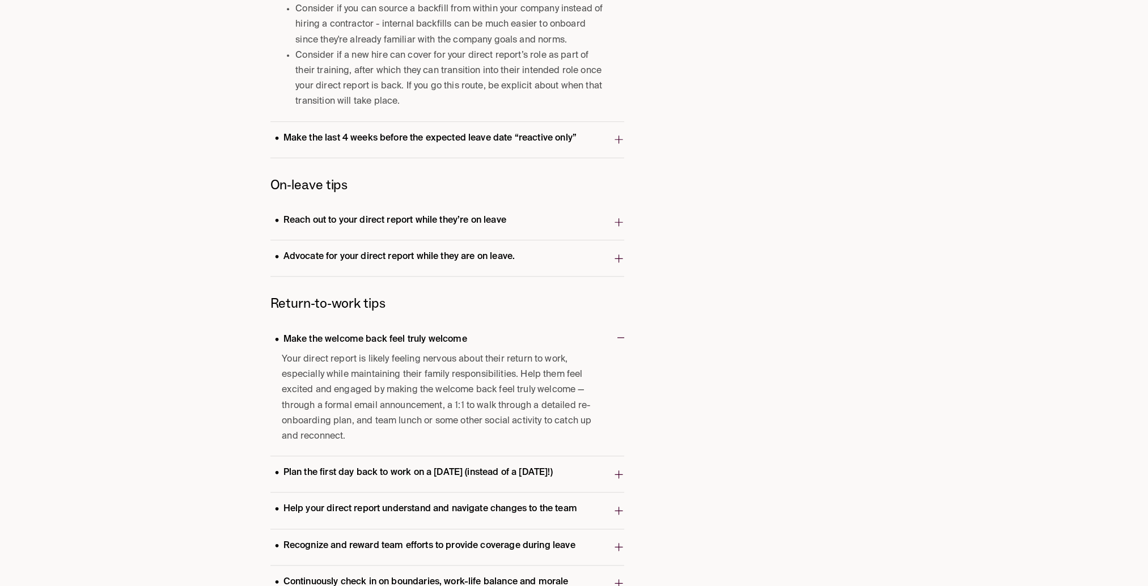
scroll to position [1480, 0]
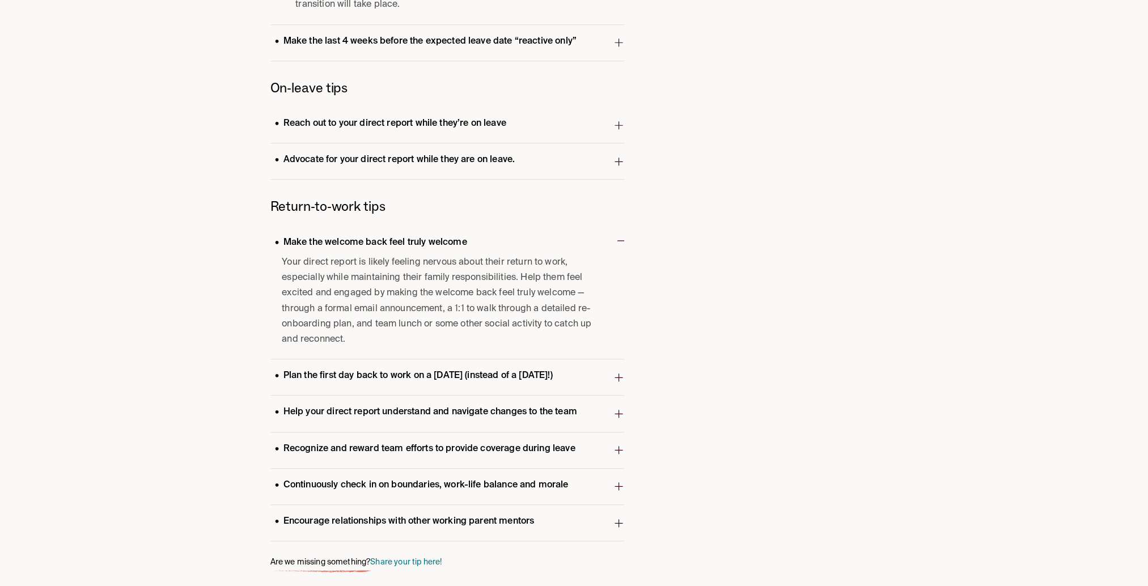
click at [411, 417] on p "Help your direct report understand and navigate changes to the team" at bounding box center [425, 412] width 311 height 15
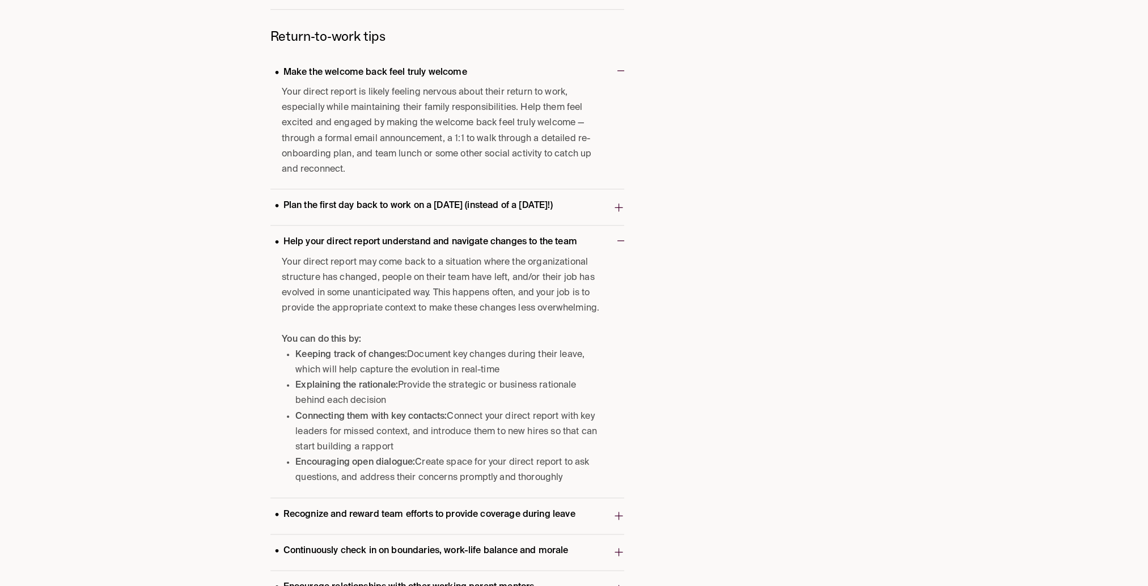
scroll to position [1707, 0]
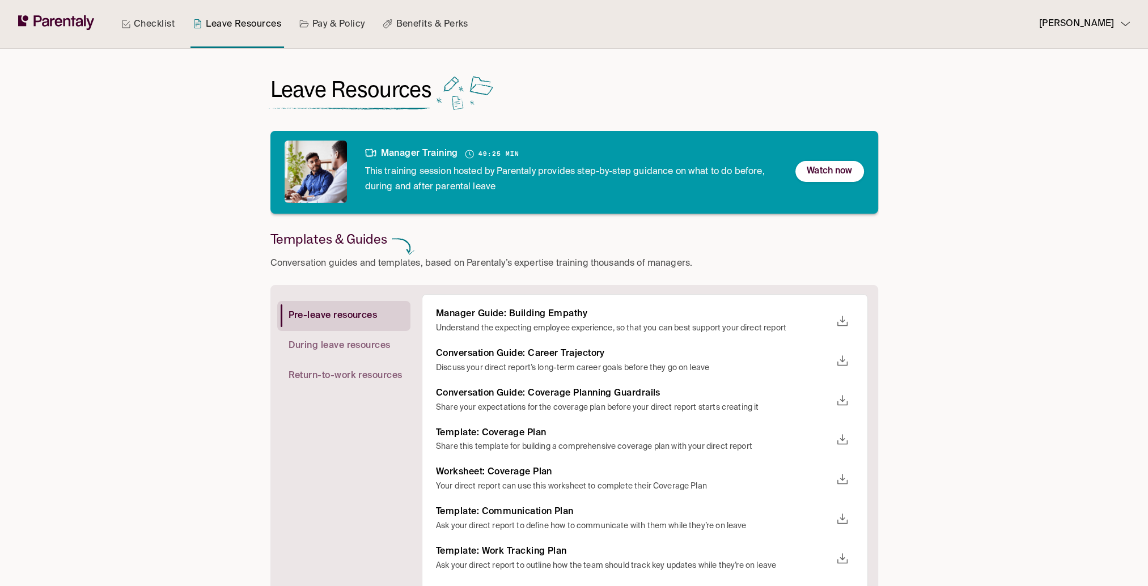
click at [812, 172] on p "Watch now" at bounding box center [829, 171] width 45 height 15
click at [146, 21] on link "Checklist" at bounding box center [148, 24] width 58 height 48
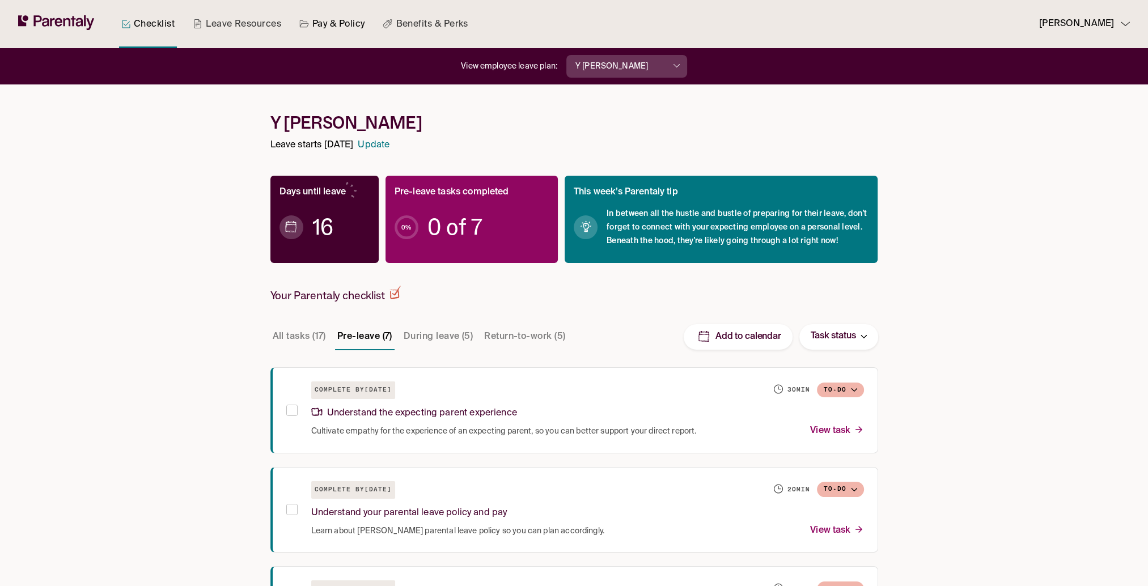
click at [357, 24] on link "Pay & Policy" at bounding box center [332, 24] width 70 height 48
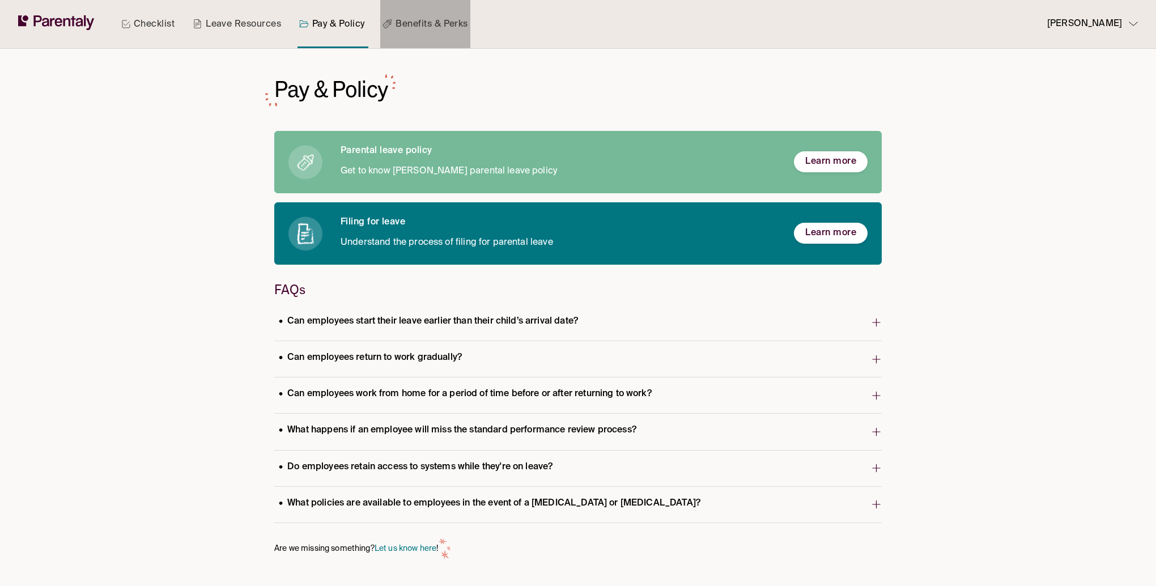
click at [430, 22] on link "Benefits & Perks" at bounding box center [425, 24] width 90 height 48
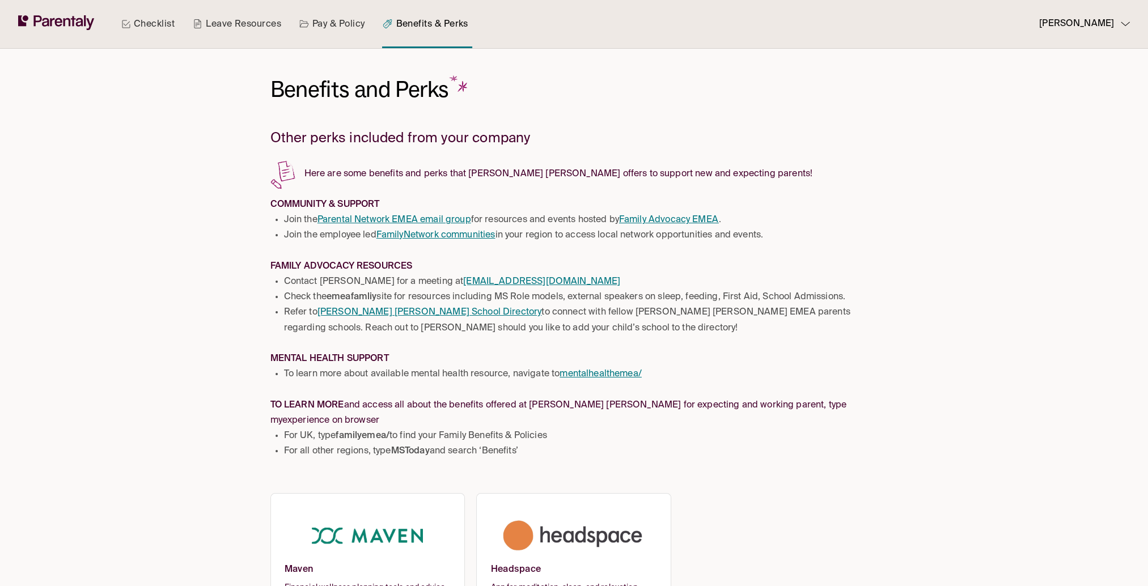
click at [244, 24] on link "Leave Resources" at bounding box center [236, 24] width 93 height 48
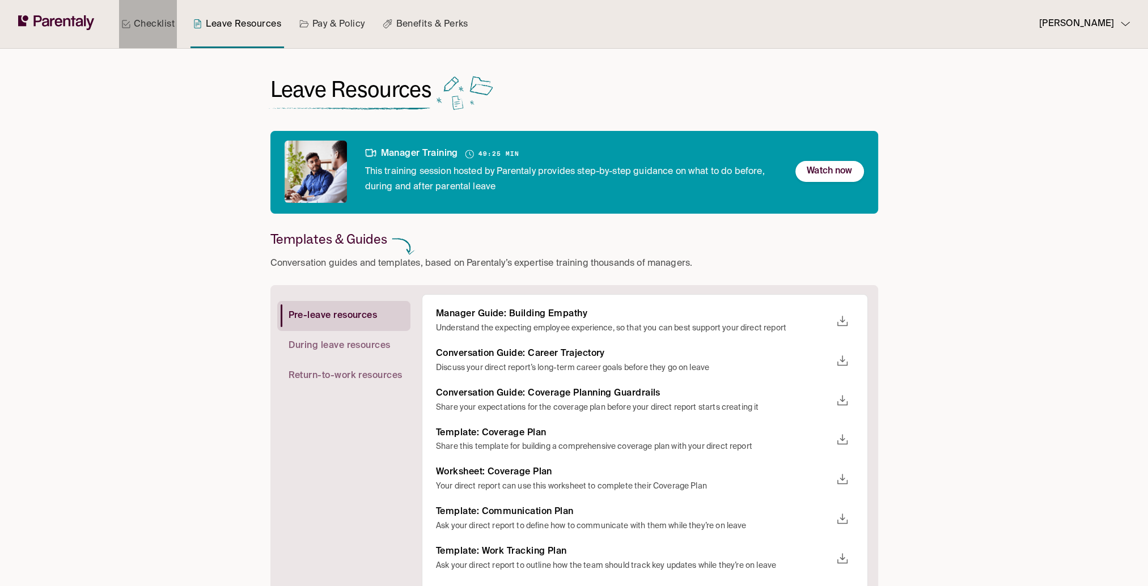
click at [163, 24] on link "Checklist" at bounding box center [148, 24] width 58 height 48
